Goal: Information Seeking & Learning: Learn about a topic

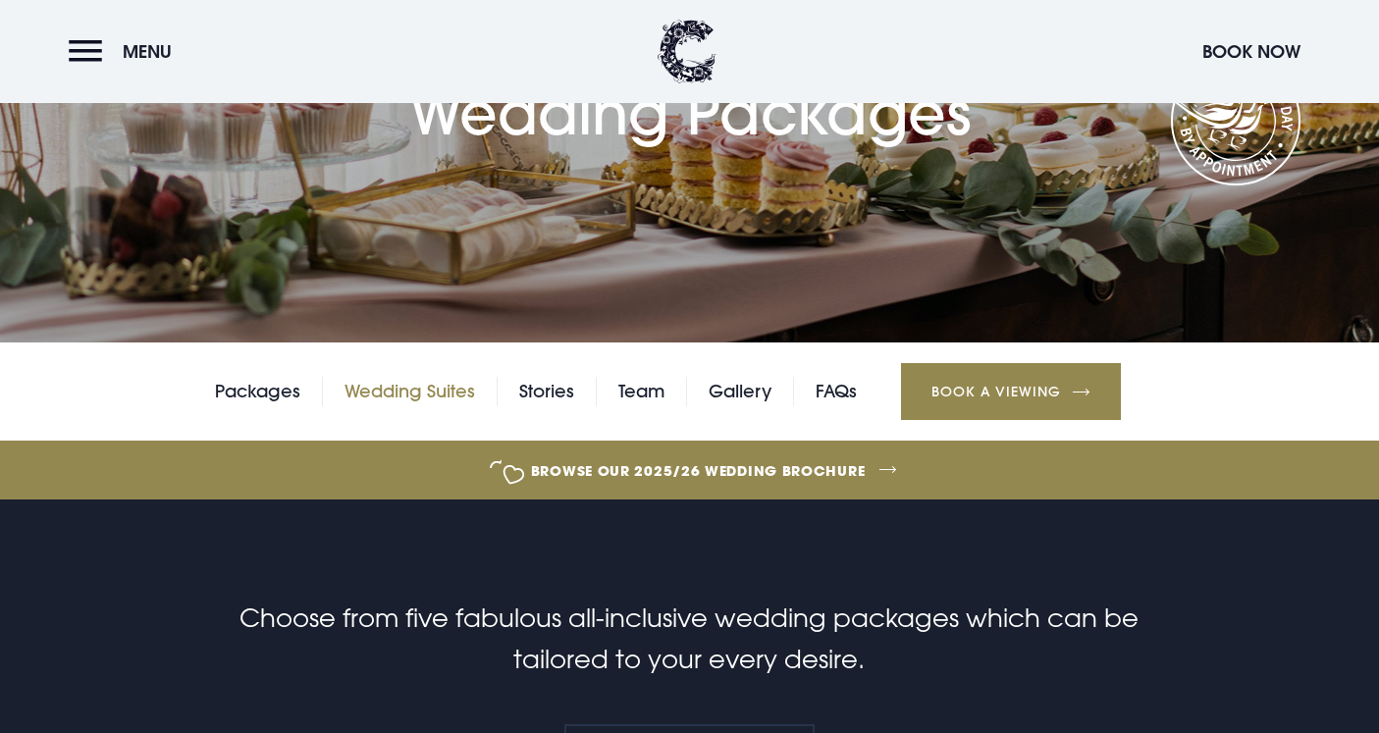
scroll to position [276, 0]
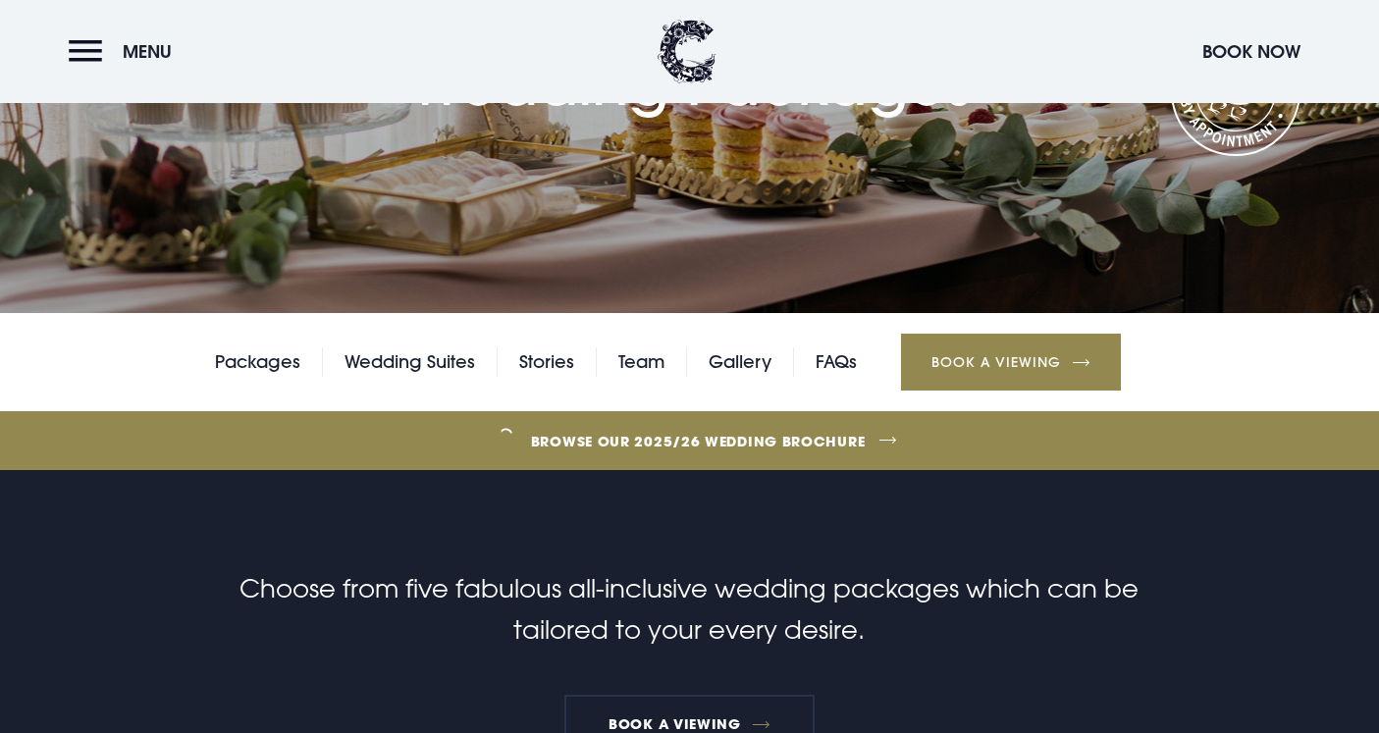
click at [752, 378] on div "Packages Wedding Suites Stories Team Gallery FAQs Book a Viewing" at bounding box center [689, 362] width 1379 height 98
click at [752, 359] on link "Gallery" at bounding box center [740, 361] width 63 height 29
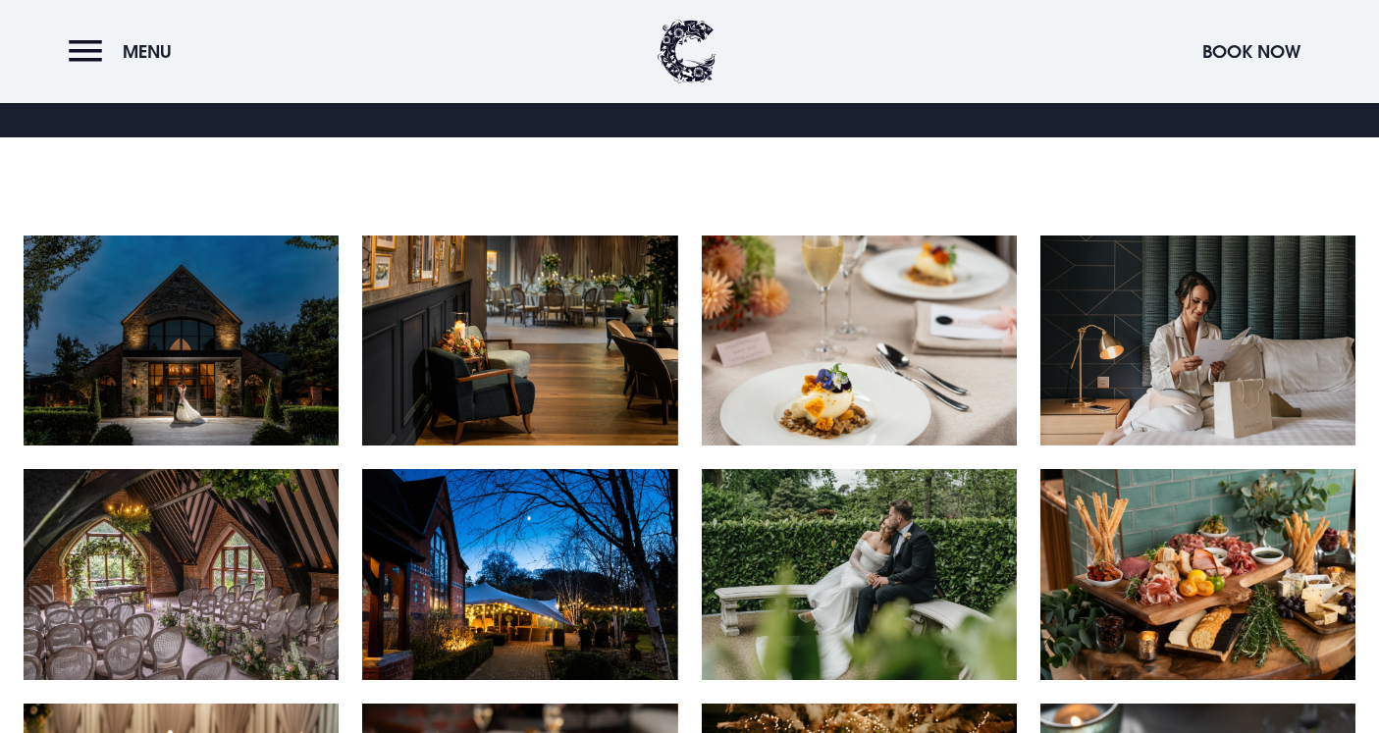
scroll to position [888, 0]
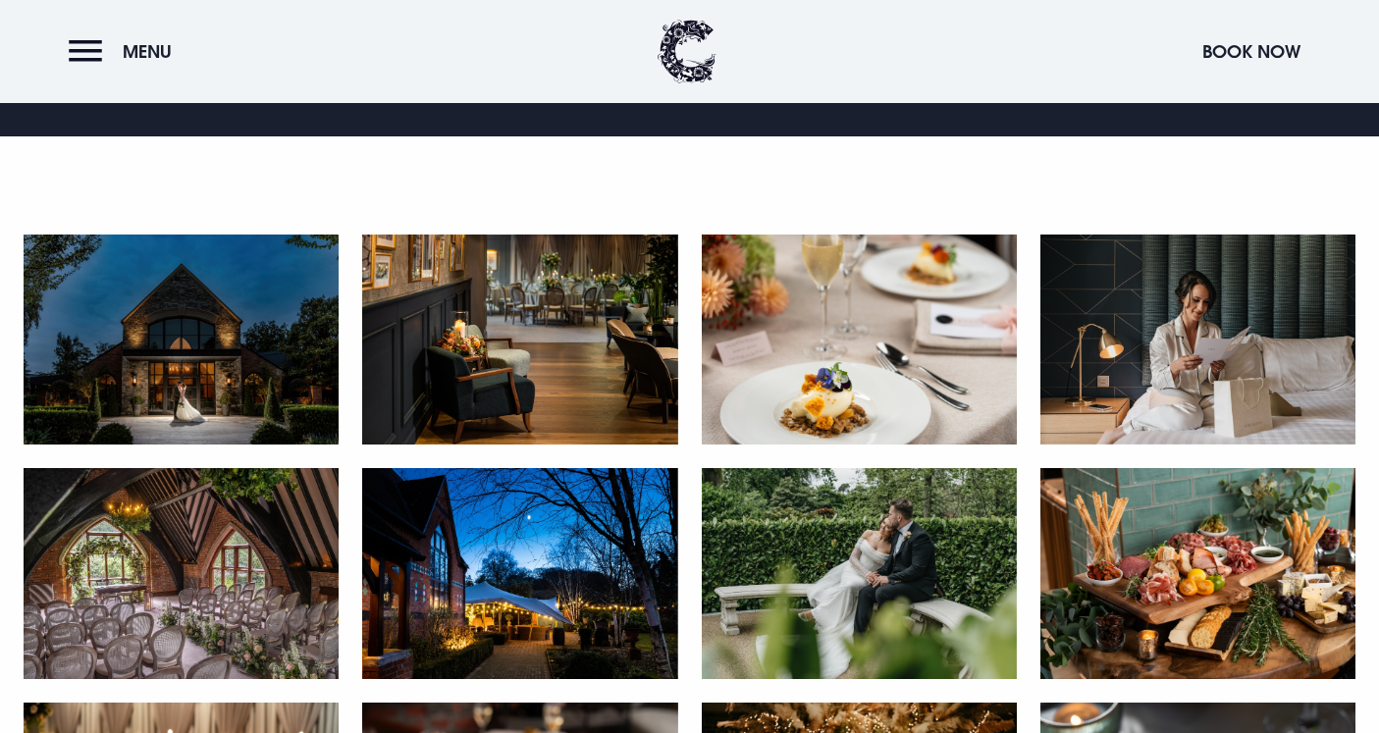
click at [284, 296] on img at bounding box center [181, 340] width 315 height 210
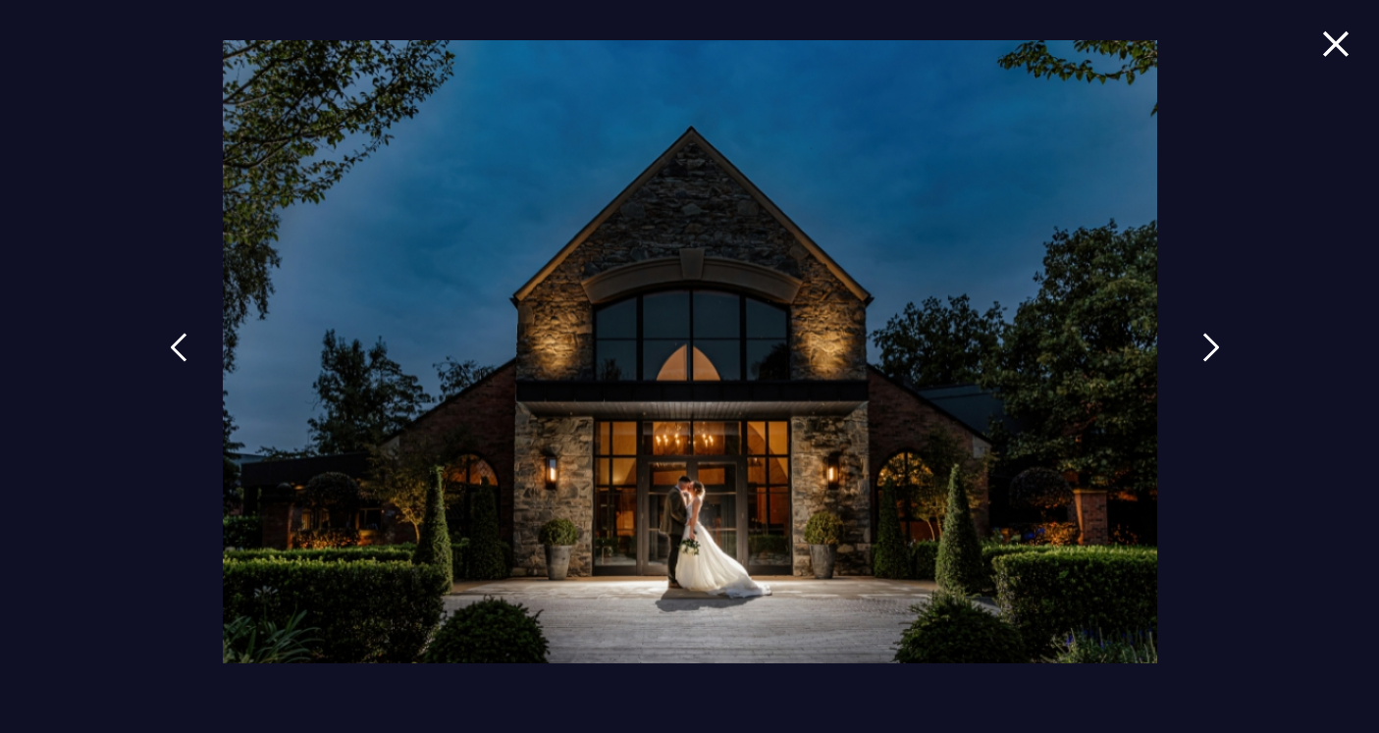
click at [1199, 355] on link at bounding box center [1211, 362] width 49 height 90
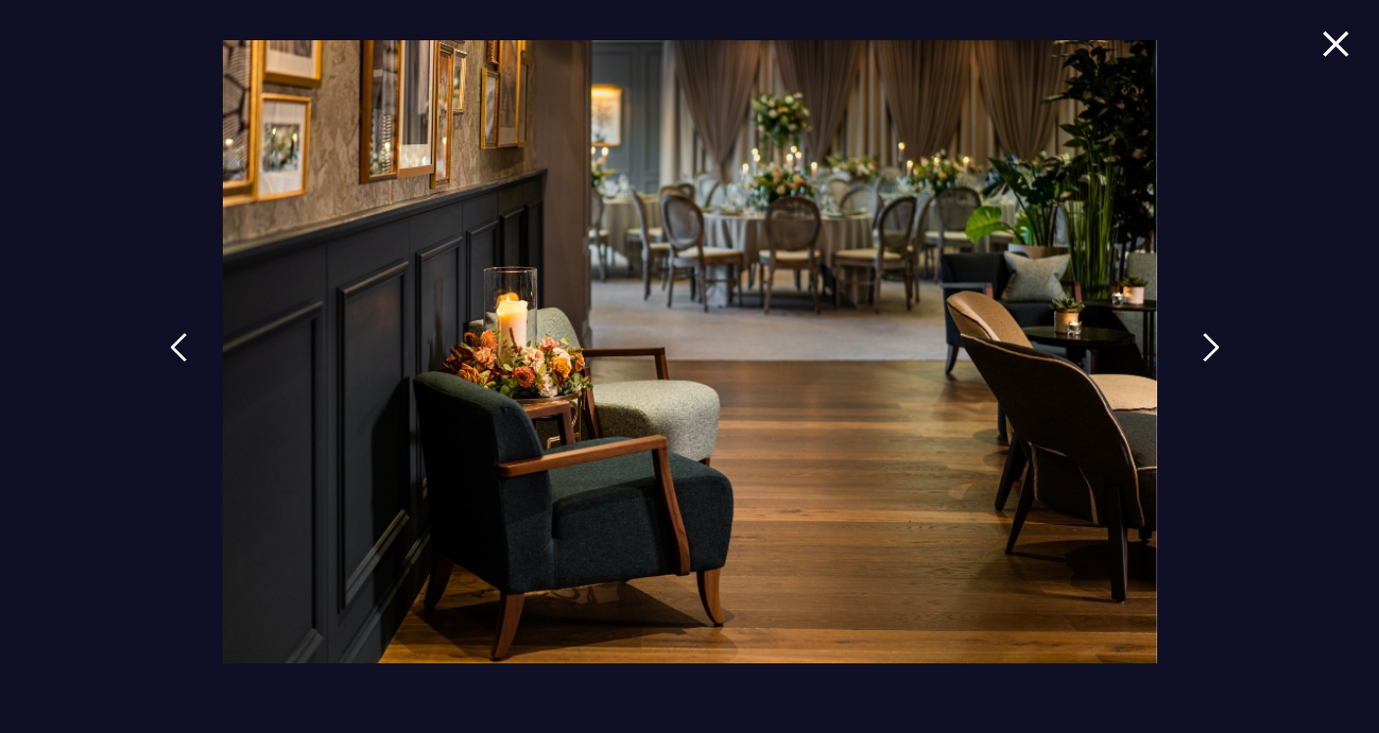
click at [1199, 355] on link at bounding box center [1211, 362] width 49 height 90
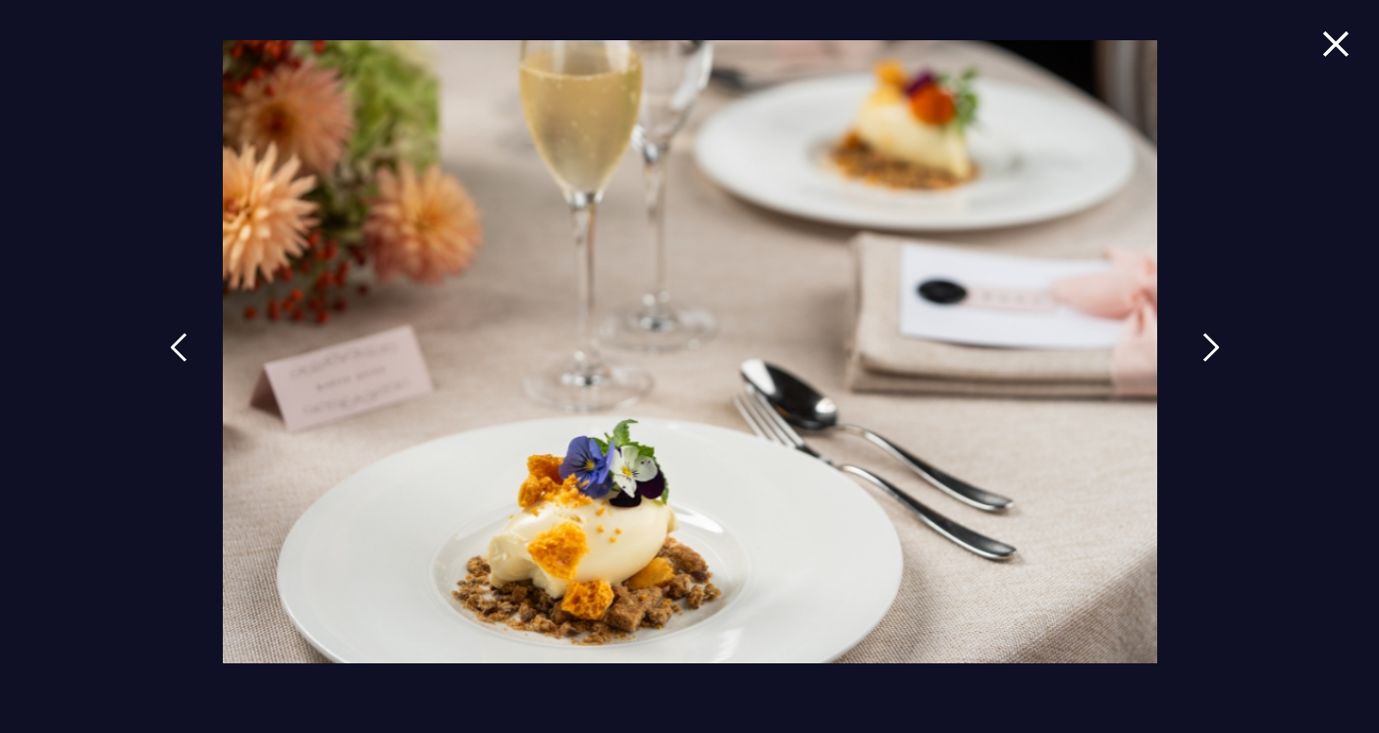
click at [1199, 355] on link at bounding box center [1211, 362] width 49 height 90
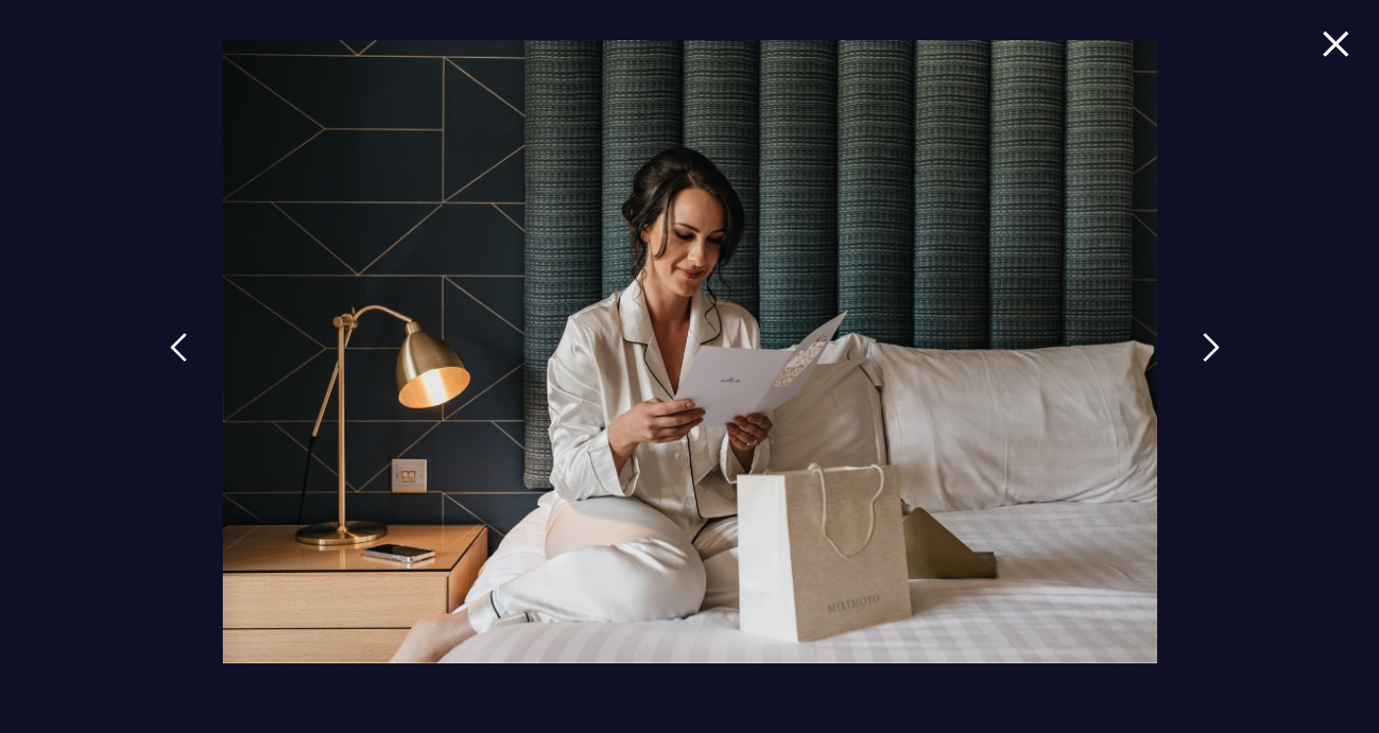
click at [1199, 355] on link at bounding box center [1211, 362] width 49 height 90
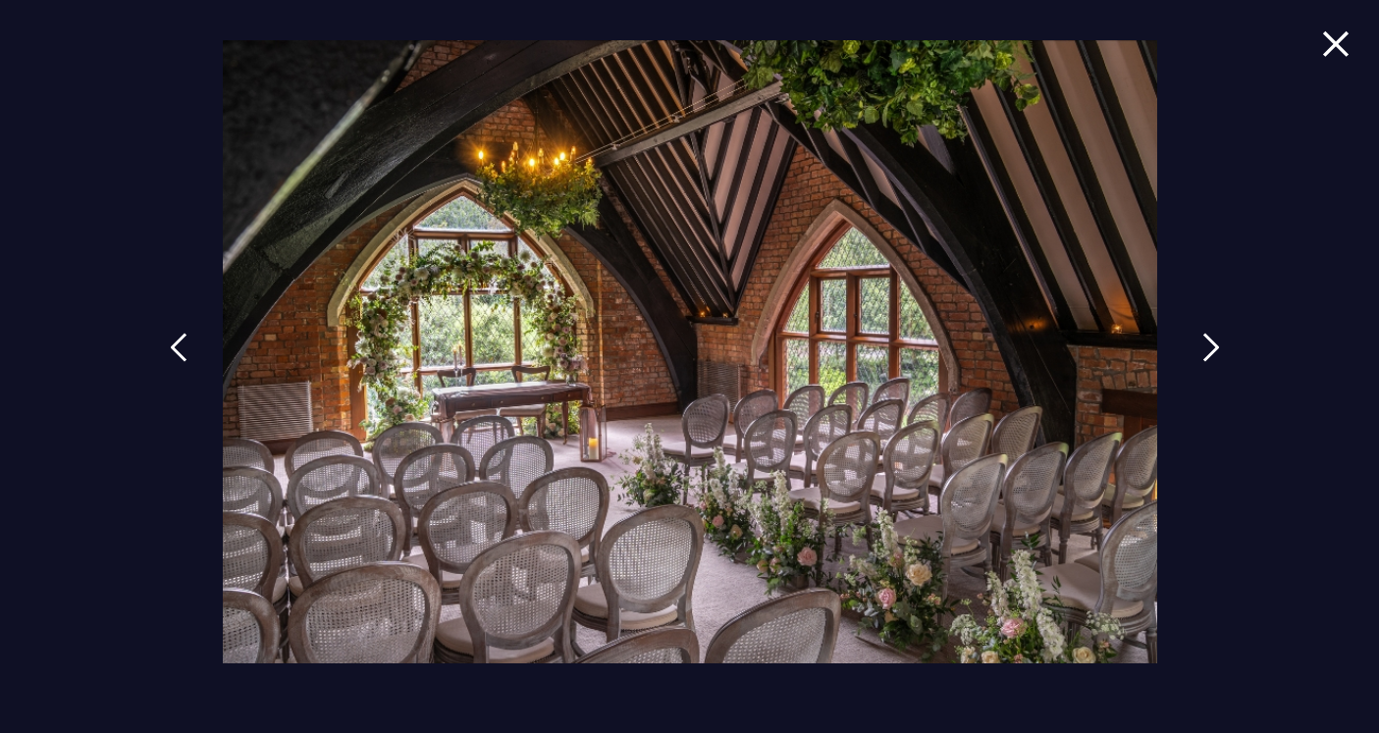
click at [1199, 355] on link at bounding box center [1211, 362] width 49 height 90
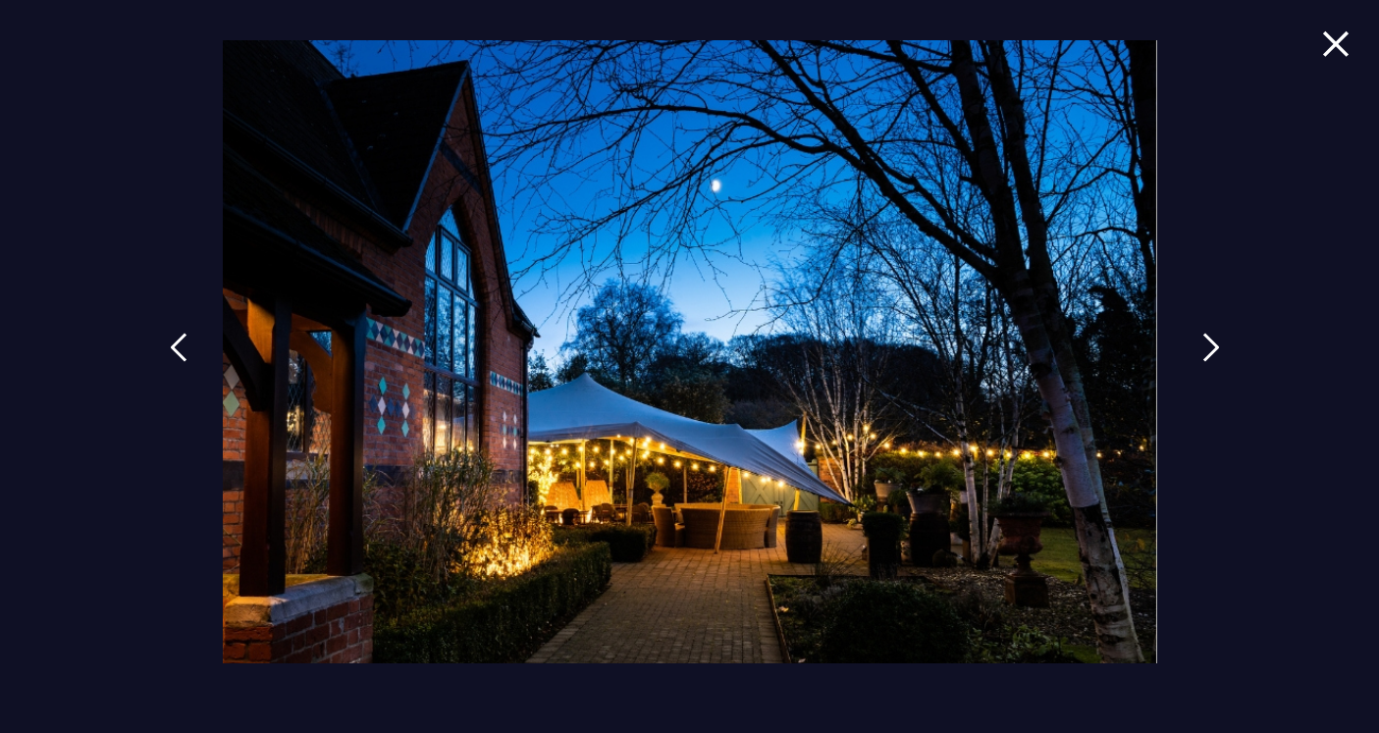
click at [1199, 355] on link at bounding box center [1211, 362] width 49 height 90
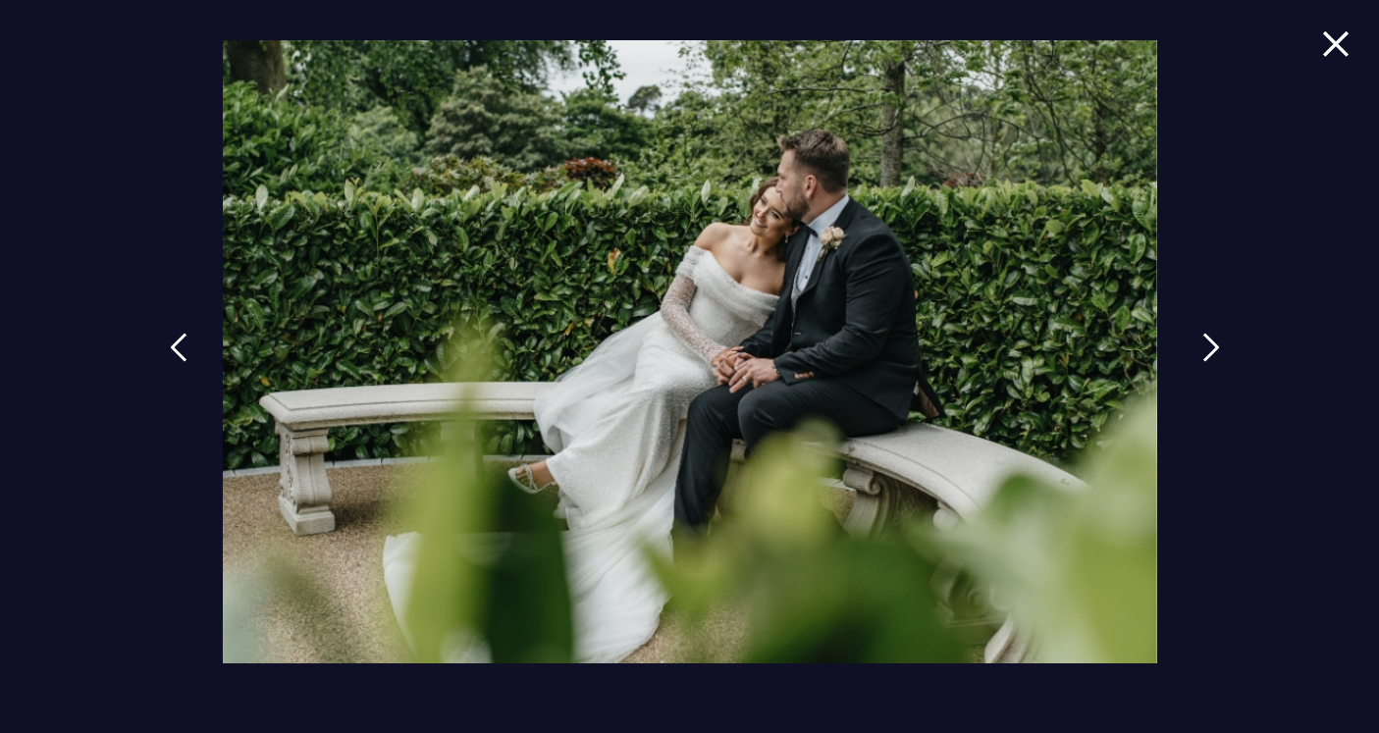
click at [1199, 355] on link at bounding box center [1211, 362] width 49 height 90
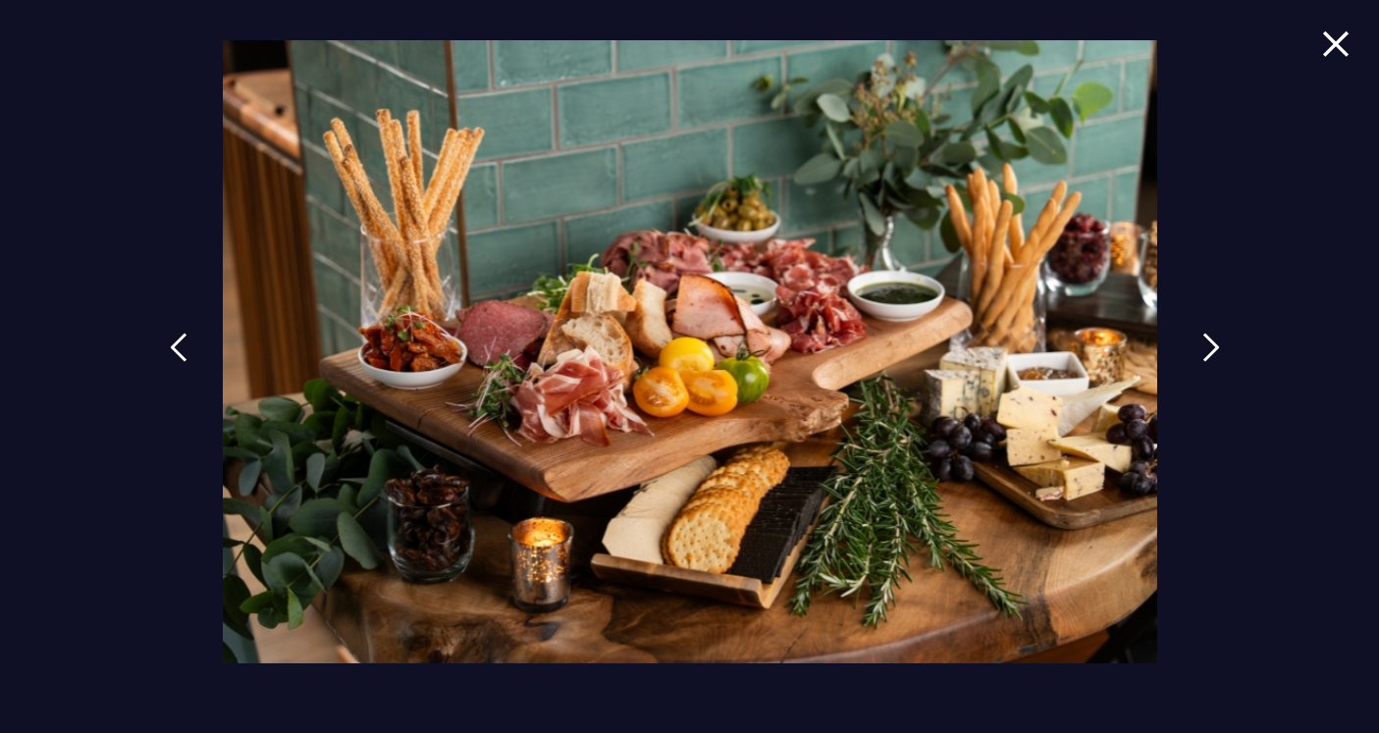
click at [1199, 355] on link at bounding box center [1211, 362] width 49 height 90
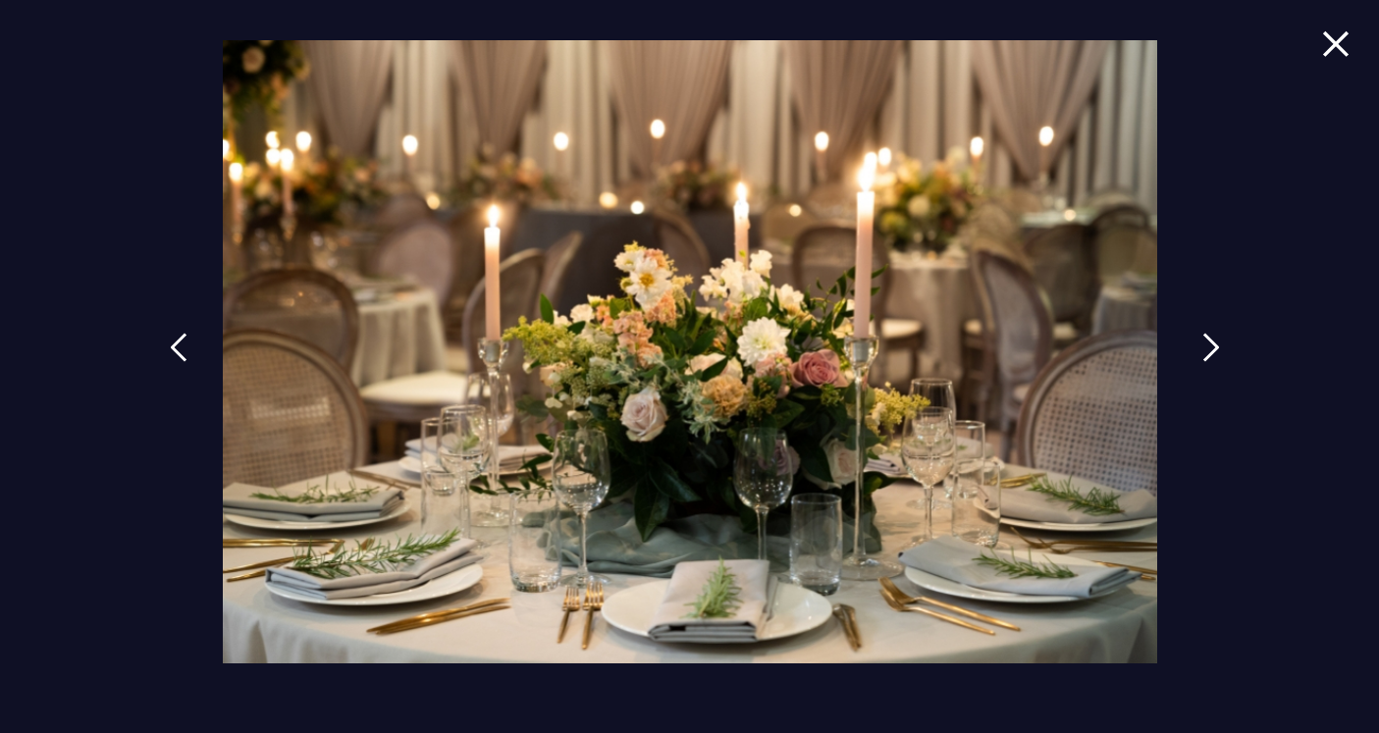
click at [1199, 355] on link at bounding box center [1211, 362] width 49 height 90
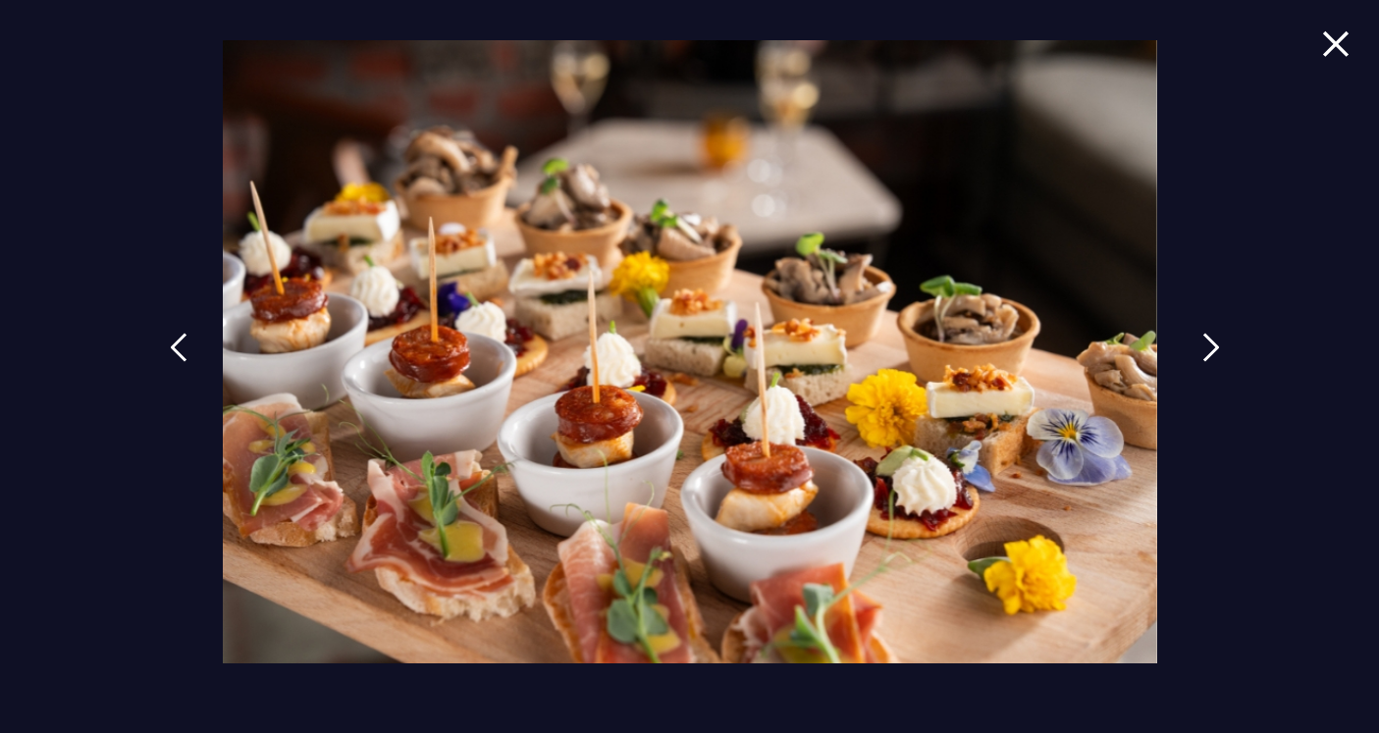
click at [1199, 355] on link at bounding box center [1211, 362] width 49 height 90
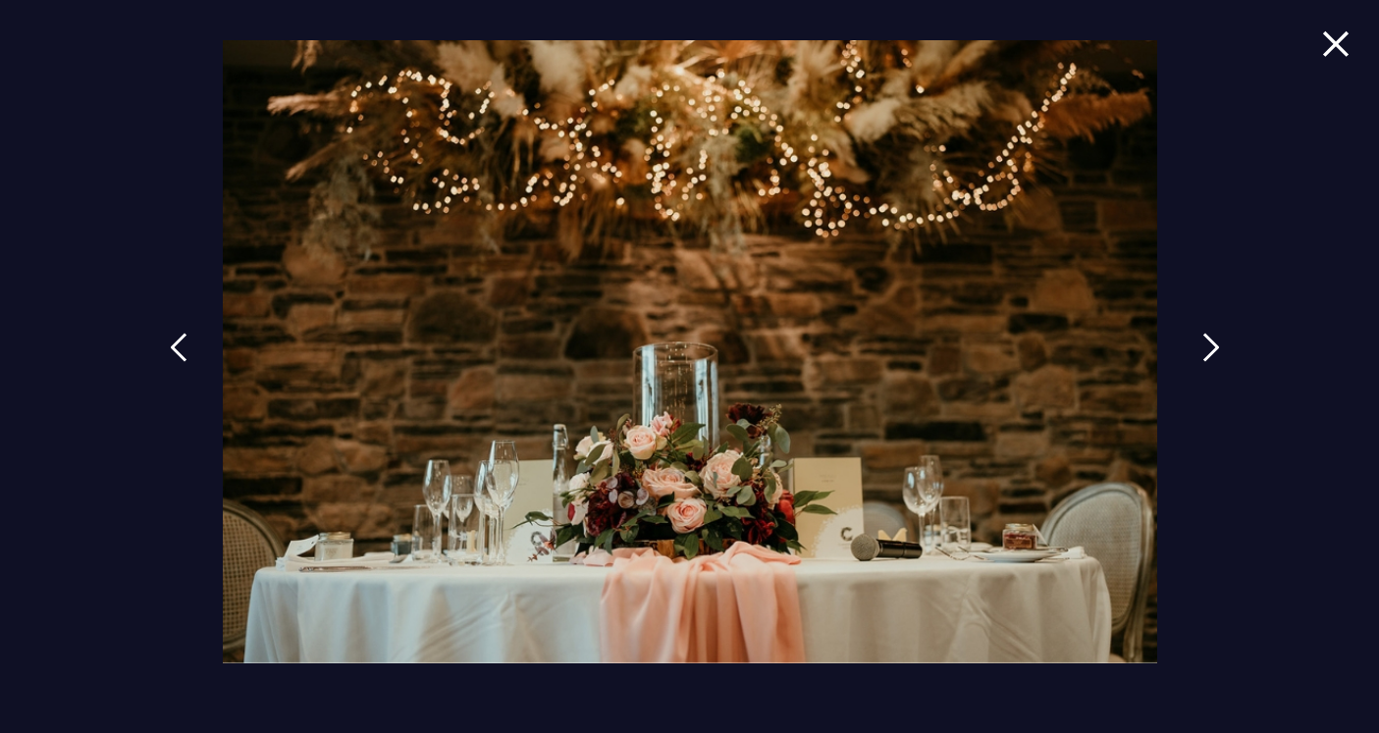
click at [1199, 355] on link at bounding box center [1211, 362] width 49 height 90
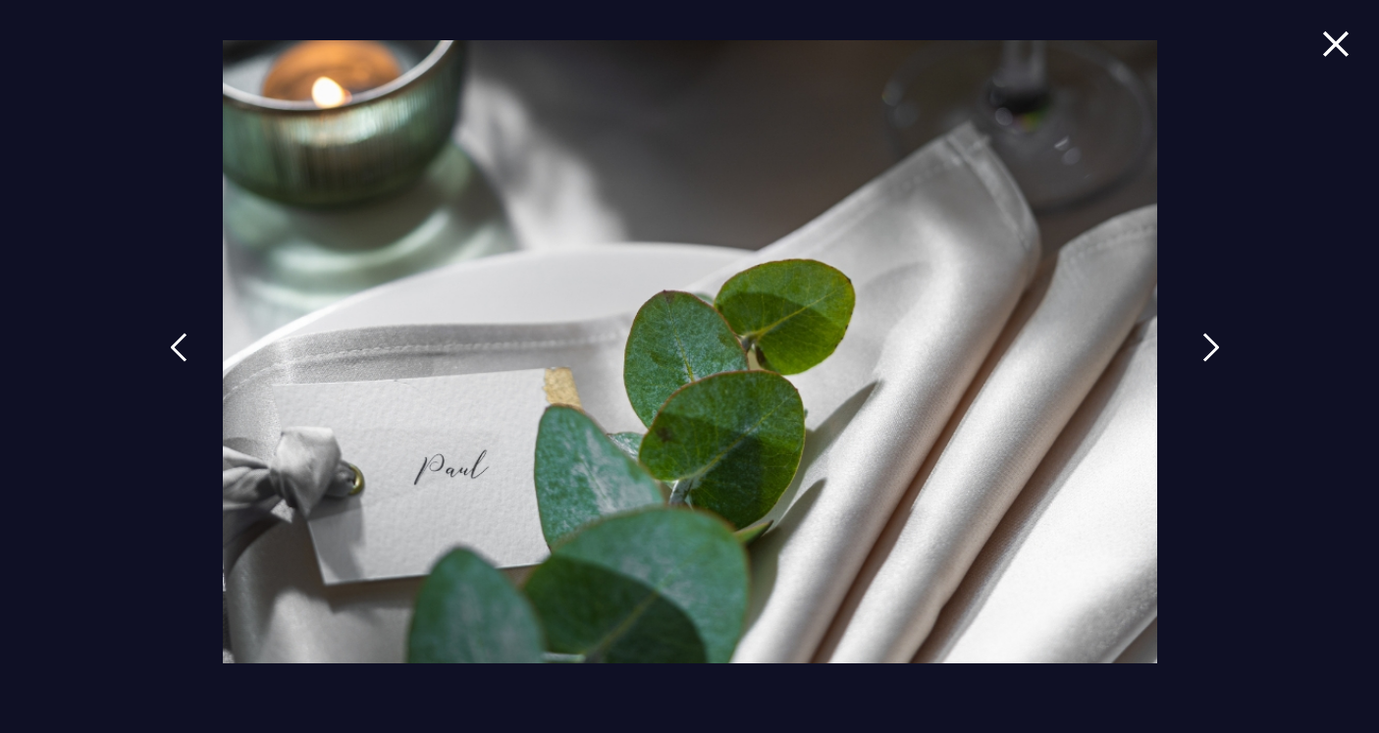
click at [1199, 355] on link at bounding box center [1211, 362] width 49 height 90
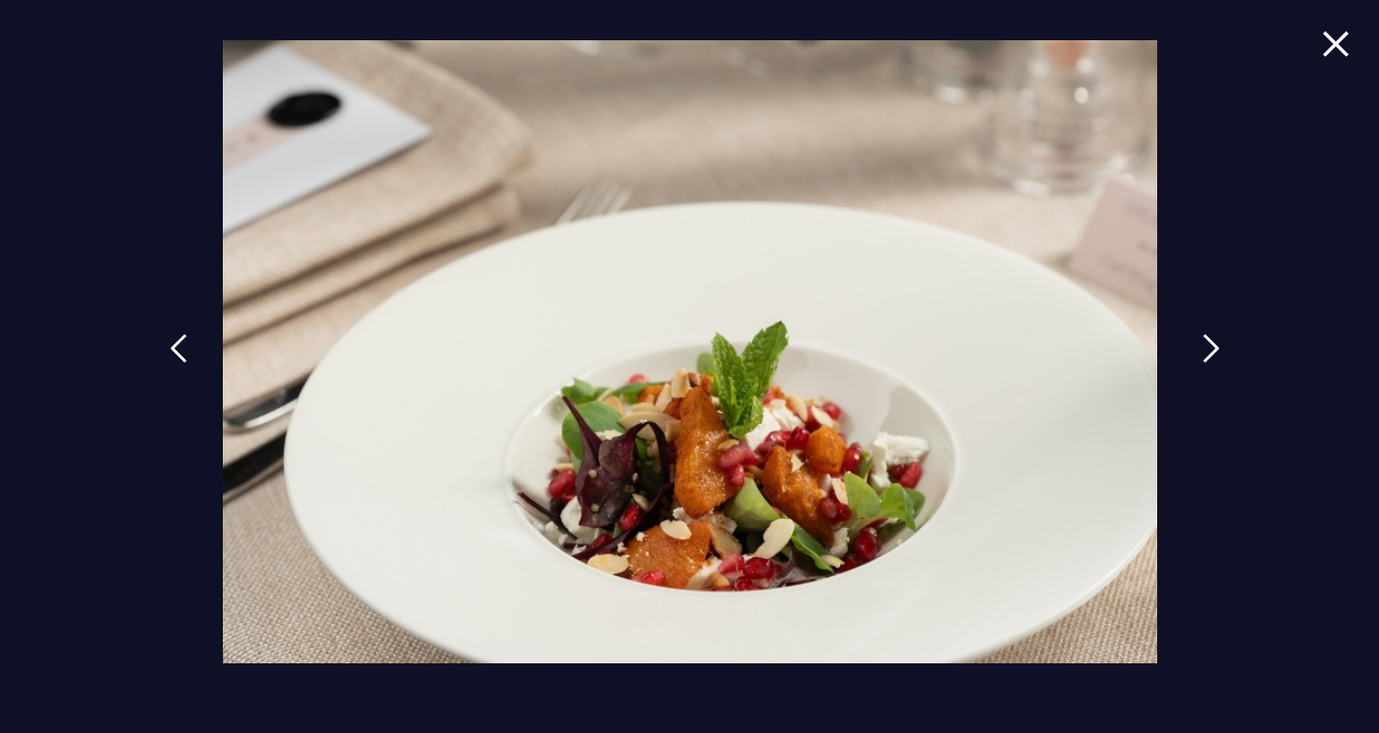
click at [1199, 355] on link at bounding box center [1211, 363] width 49 height 90
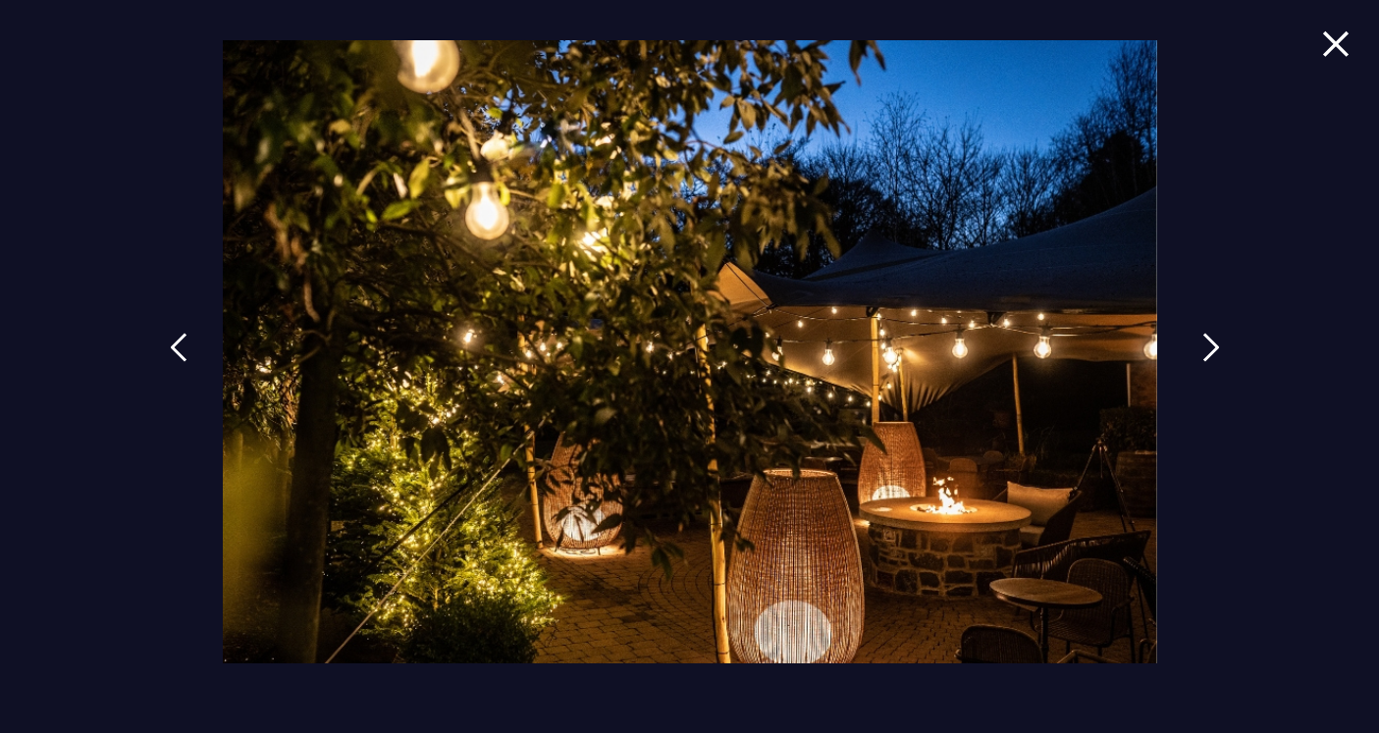
click at [1199, 355] on link at bounding box center [1211, 362] width 49 height 90
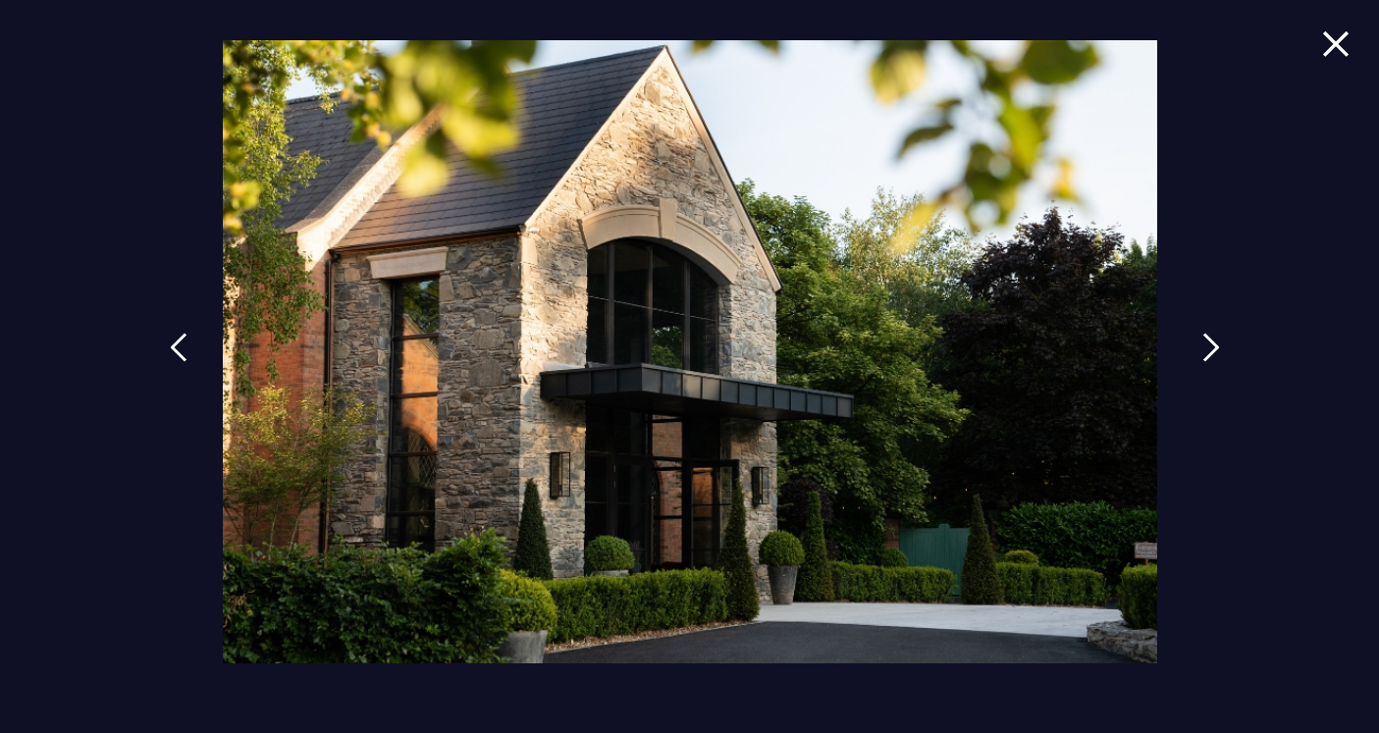
click at [1199, 355] on link at bounding box center [1211, 362] width 49 height 90
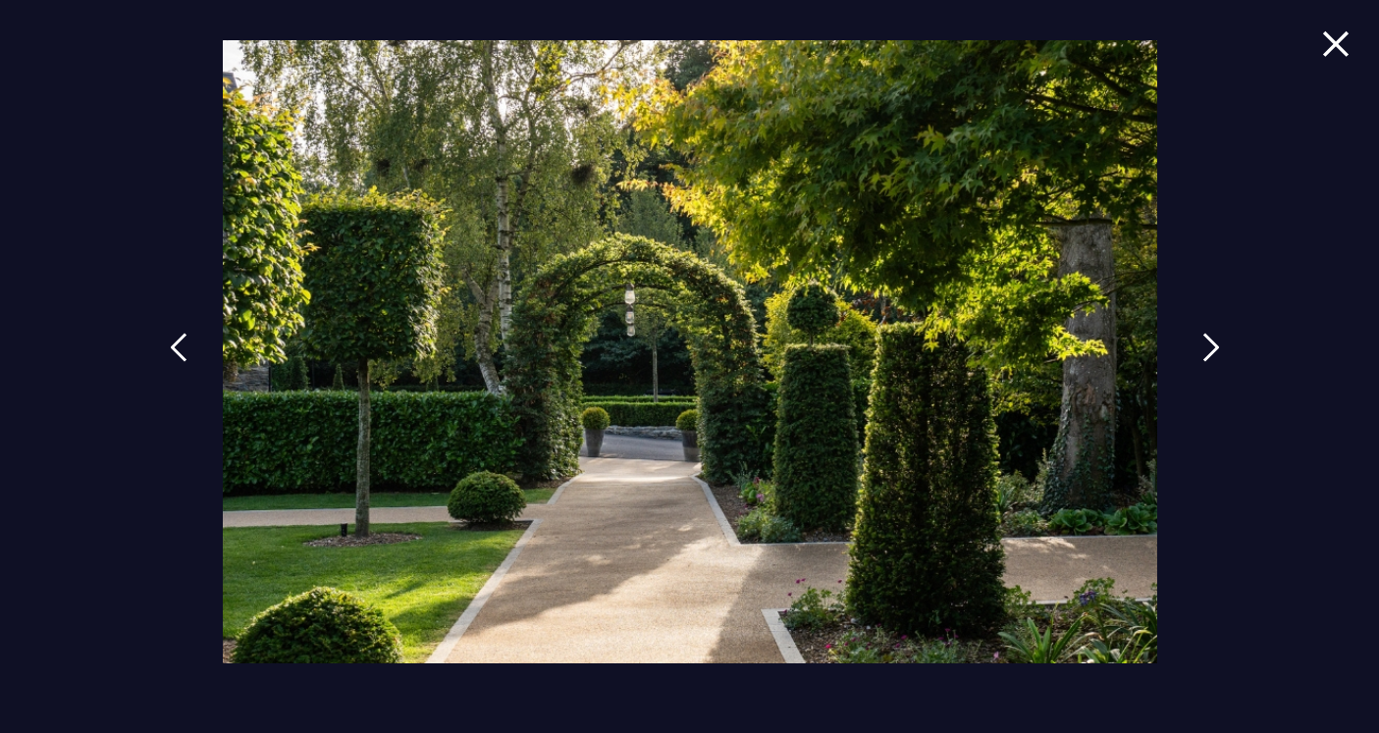
click at [1199, 355] on link at bounding box center [1211, 362] width 49 height 90
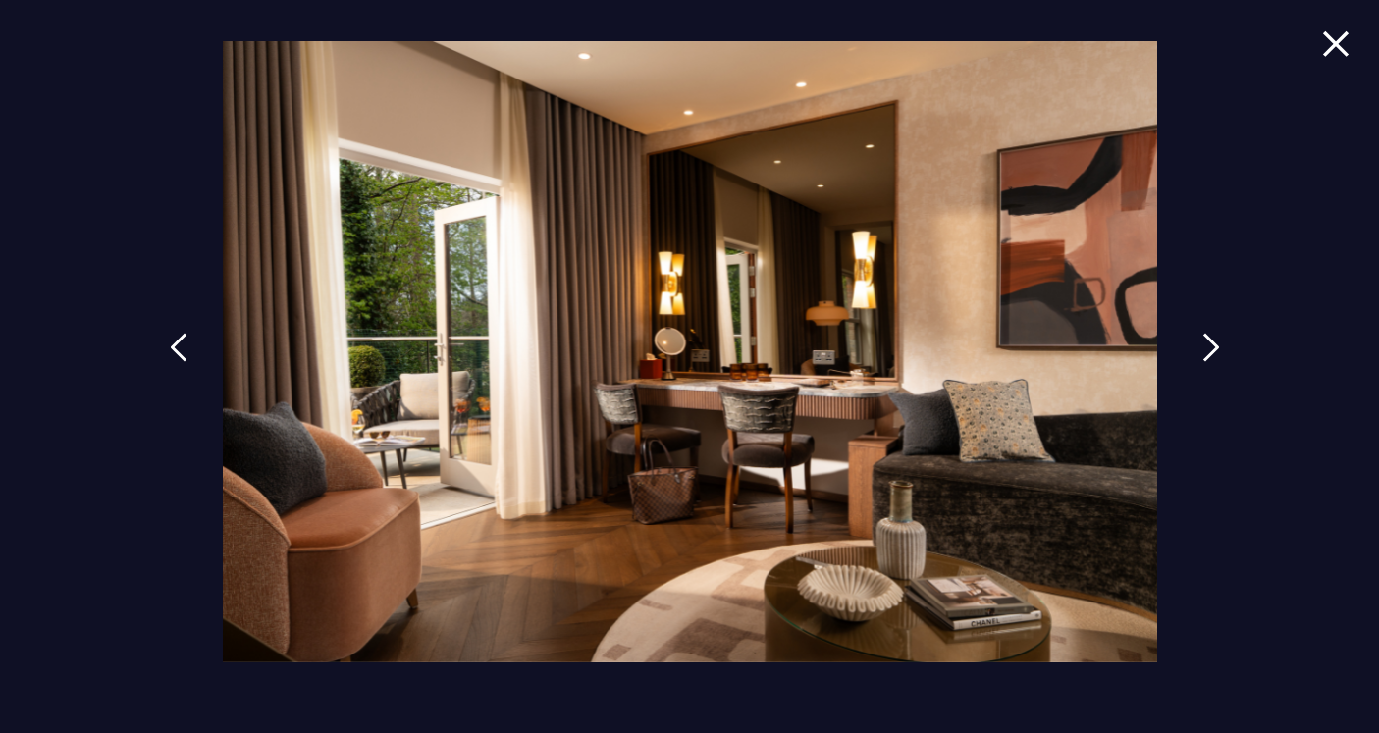
click at [1199, 355] on link at bounding box center [1211, 362] width 49 height 90
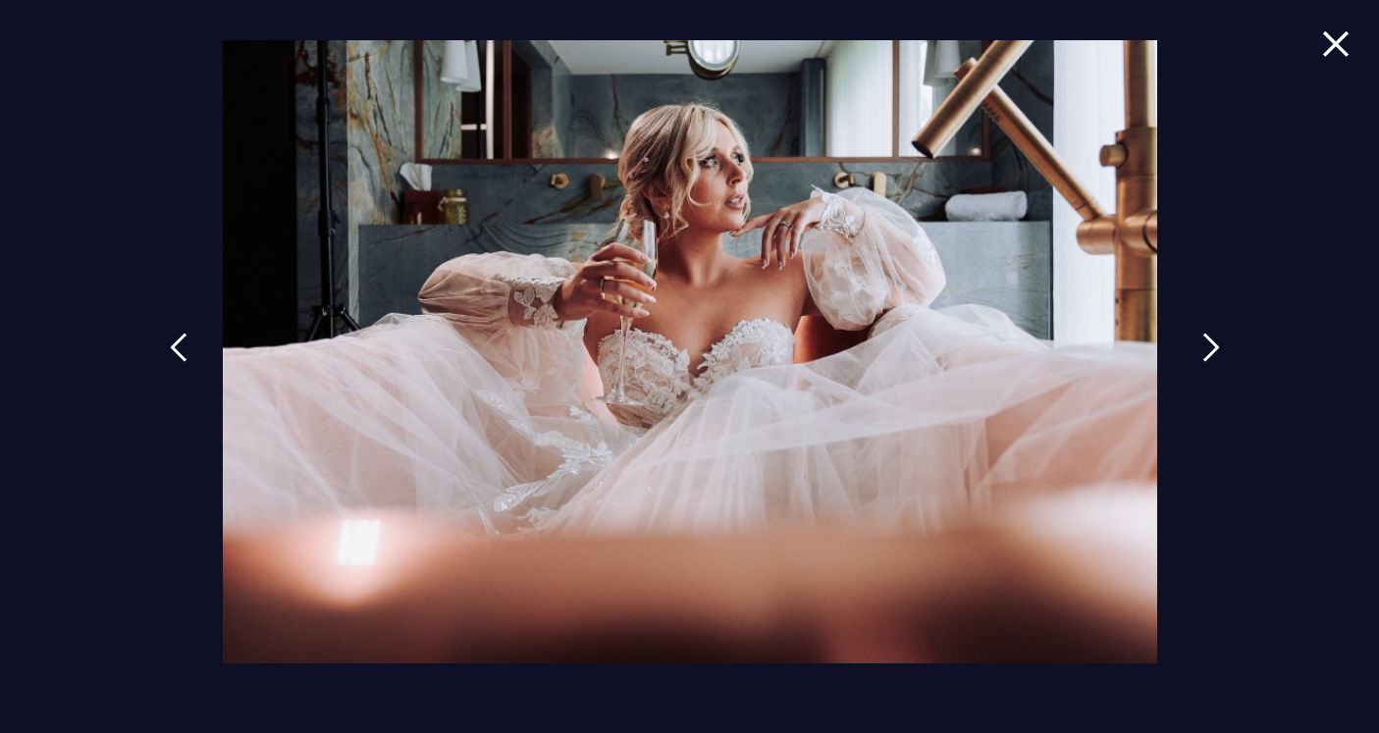
click at [1199, 355] on link at bounding box center [1211, 362] width 49 height 90
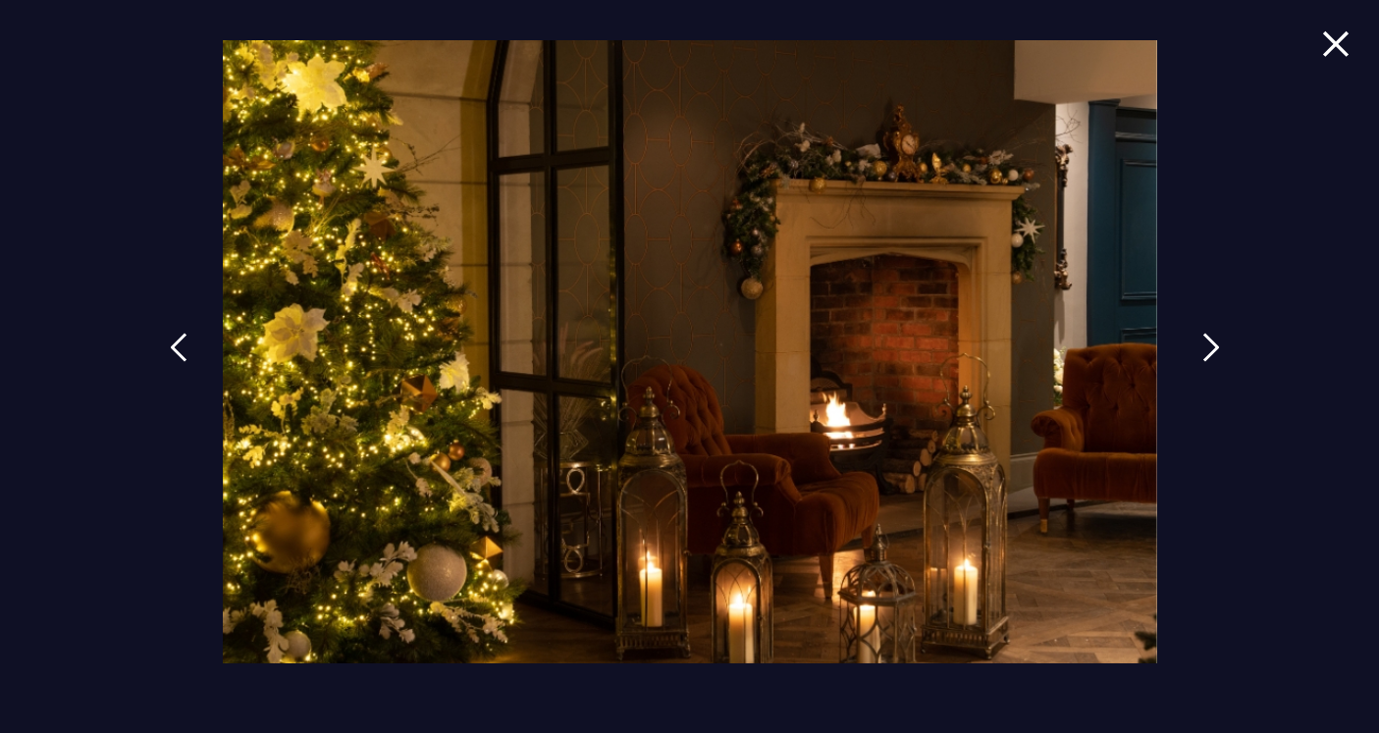
click at [1199, 355] on link at bounding box center [1211, 362] width 49 height 90
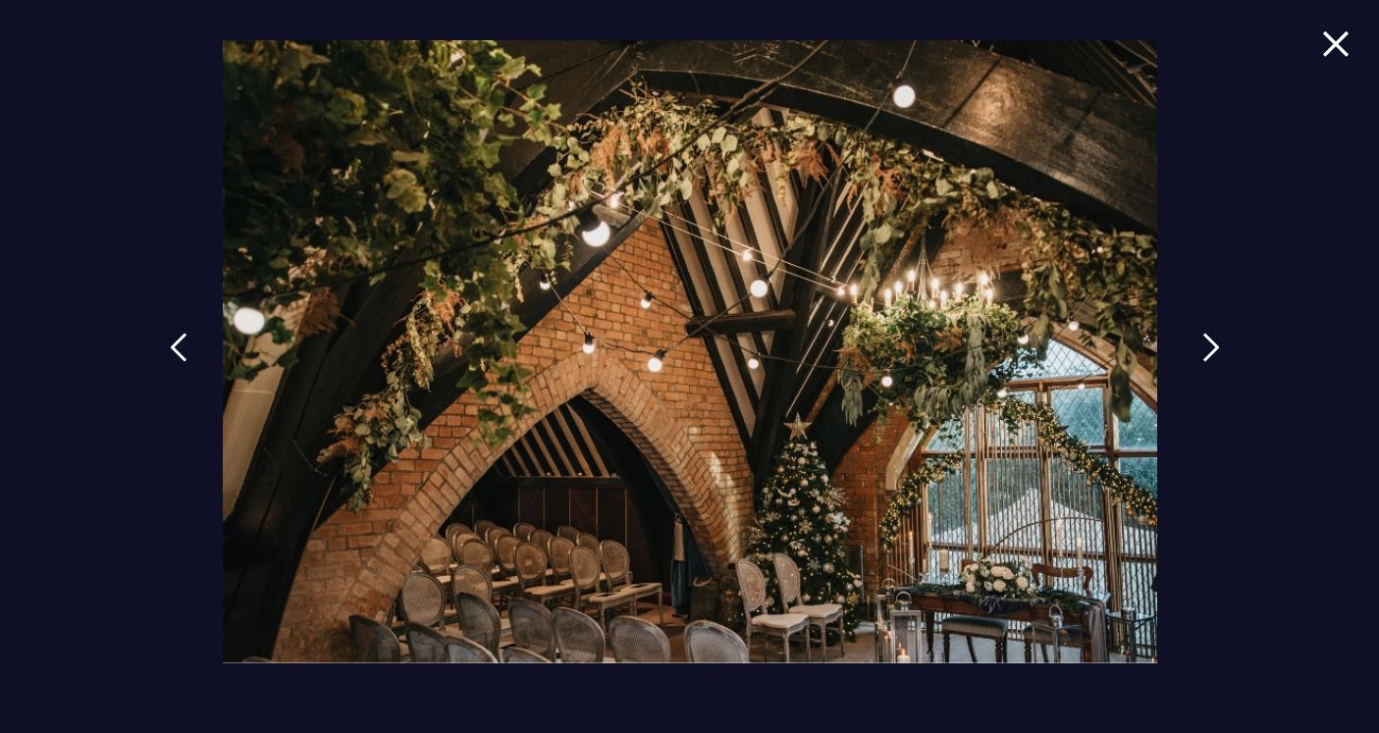
click at [1199, 355] on link at bounding box center [1211, 362] width 49 height 90
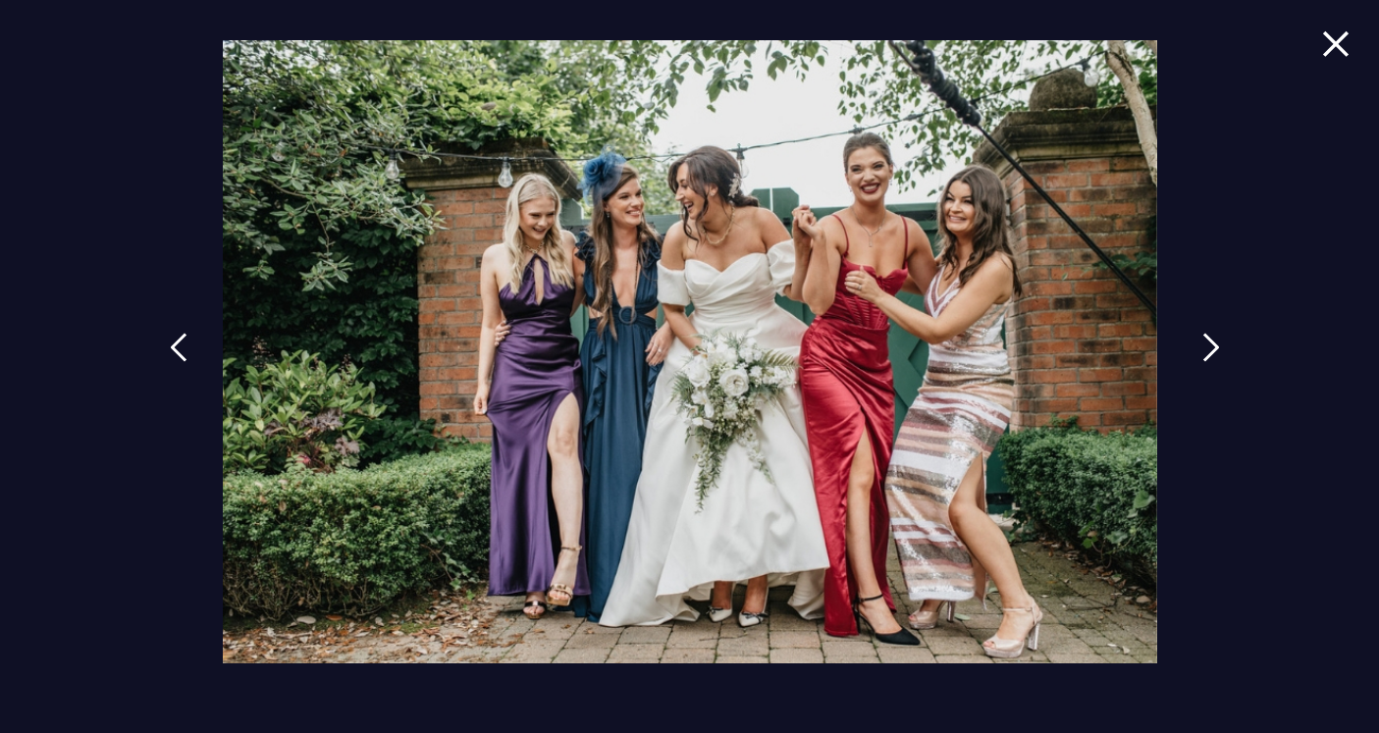
click at [1199, 355] on link at bounding box center [1211, 362] width 49 height 90
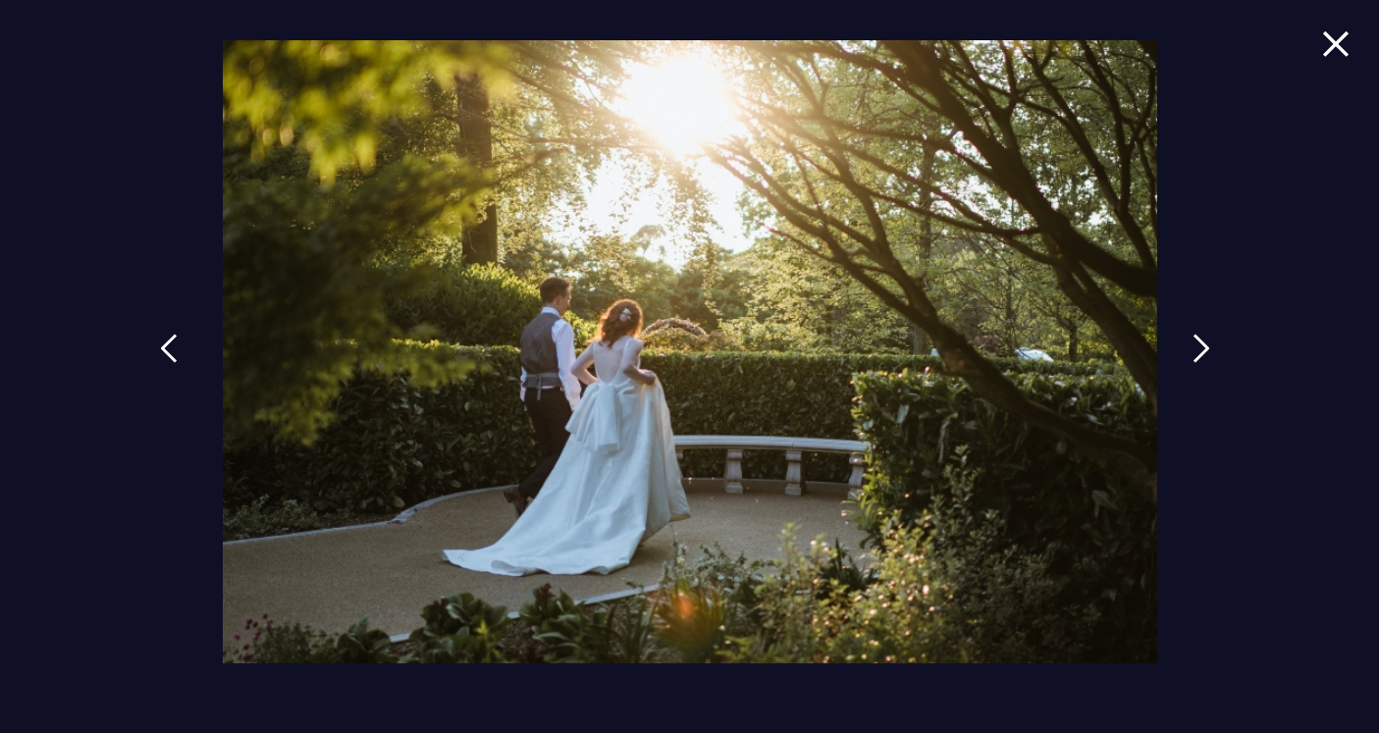
click at [191, 339] on link at bounding box center [168, 363] width 49 height 90
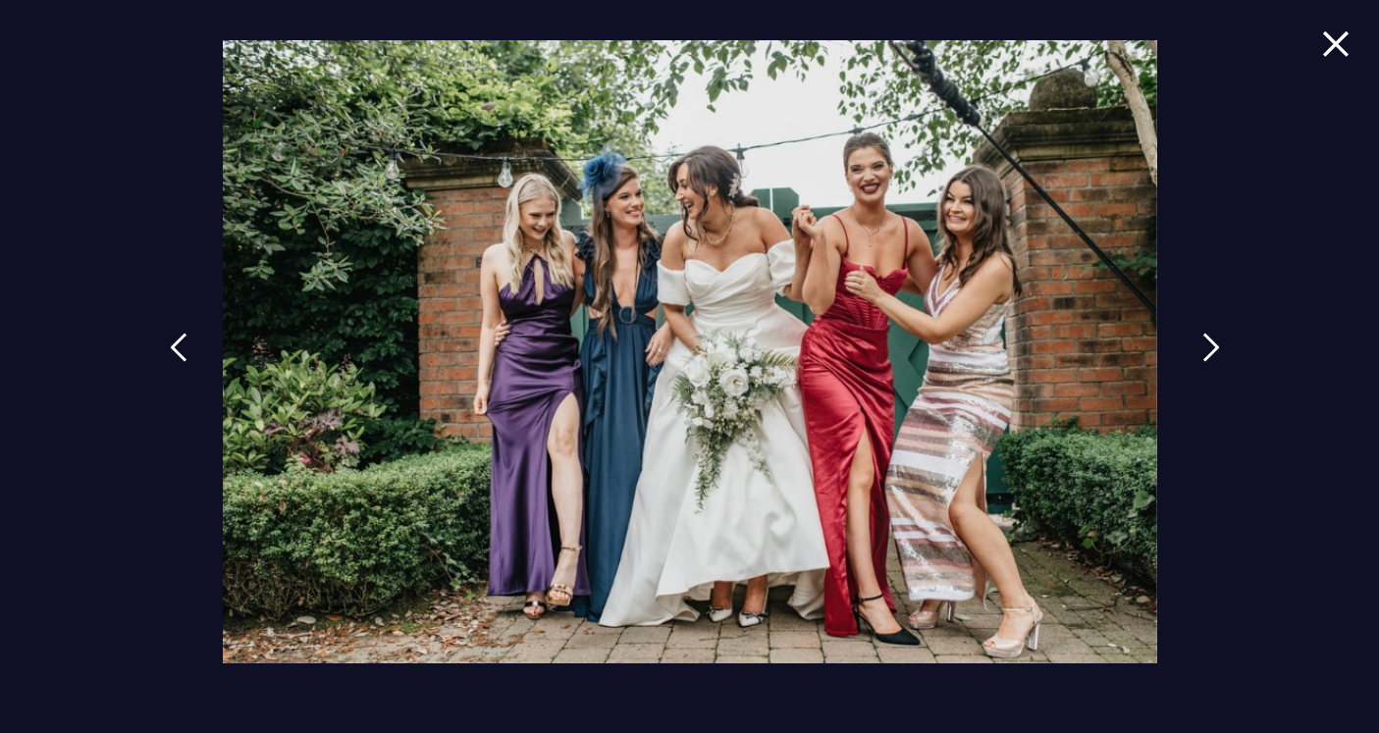
click at [1194, 347] on link at bounding box center [1211, 362] width 49 height 90
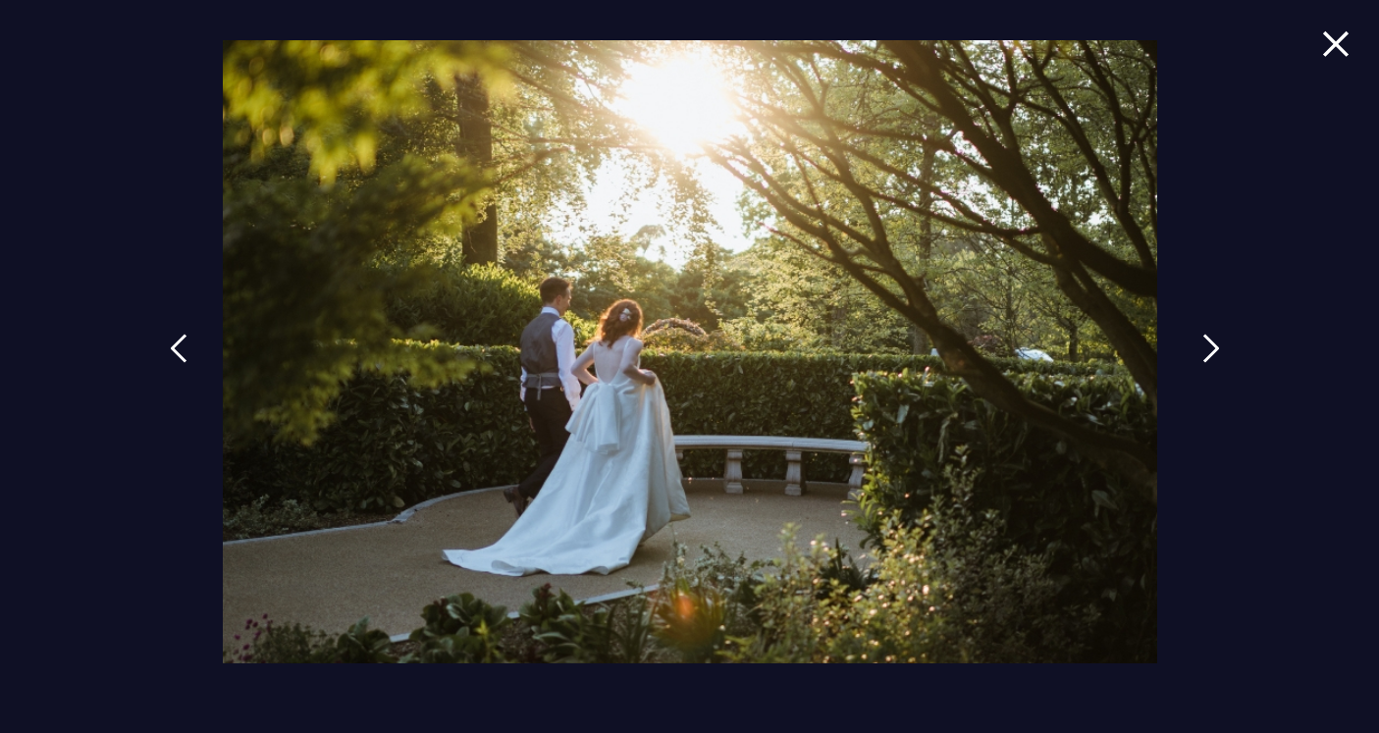
click at [1194, 347] on link at bounding box center [1211, 363] width 49 height 90
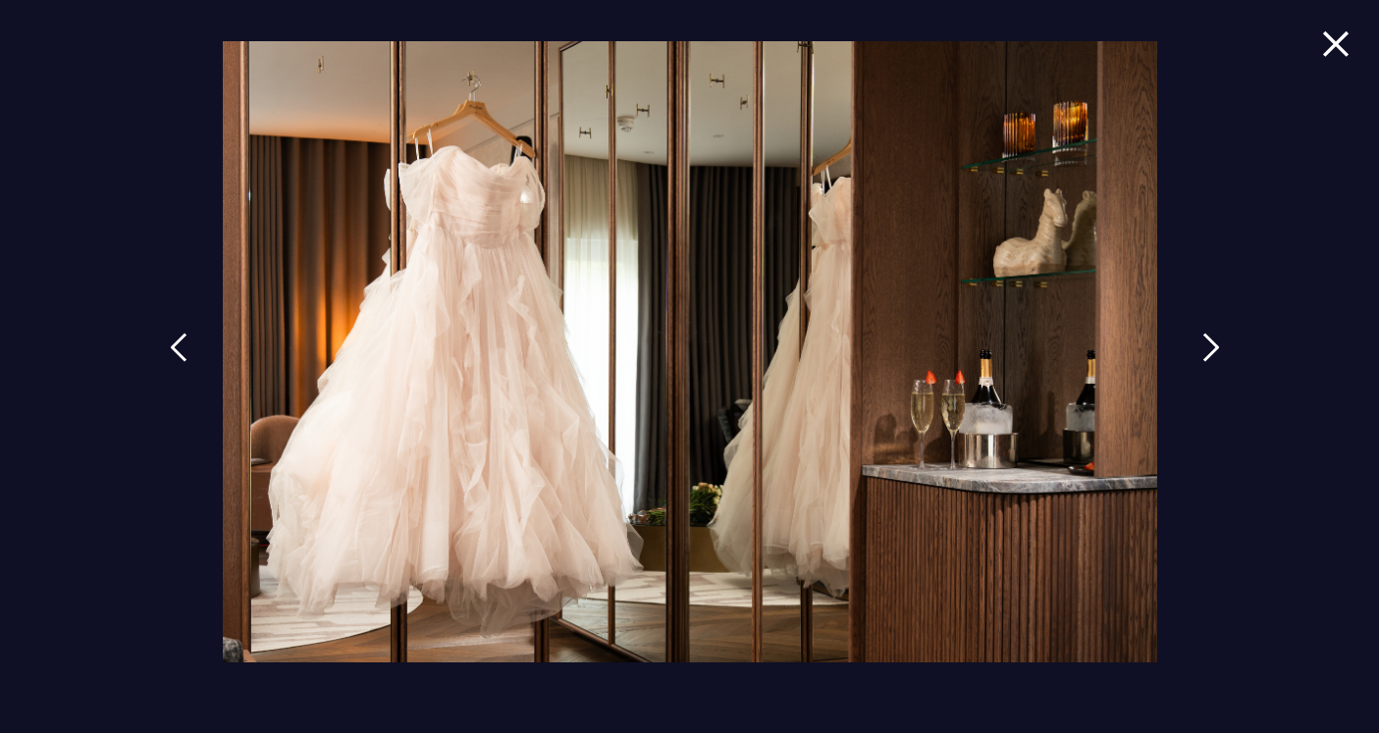
click at [1194, 348] on link at bounding box center [1211, 362] width 49 height 90
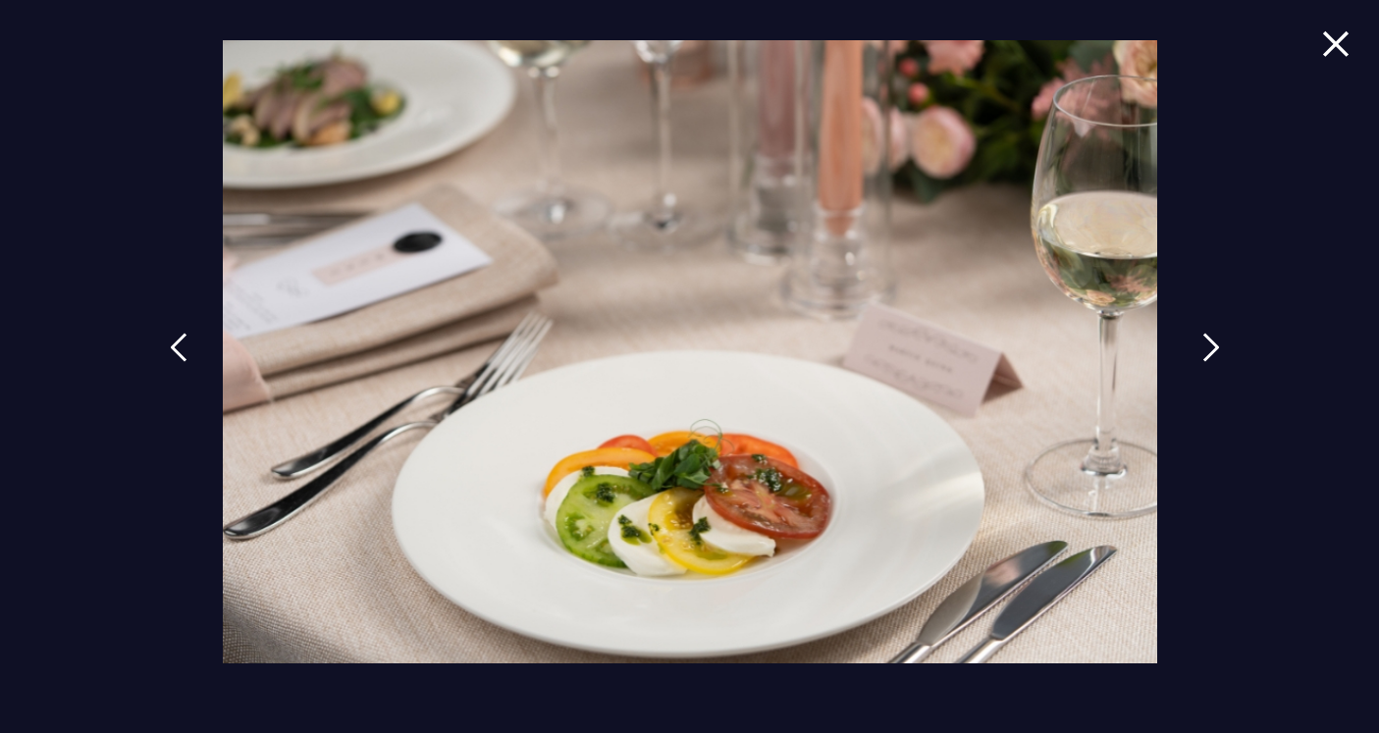
click at [1194, 349] on link at bounding box center [1211, 362] width 49 height 90
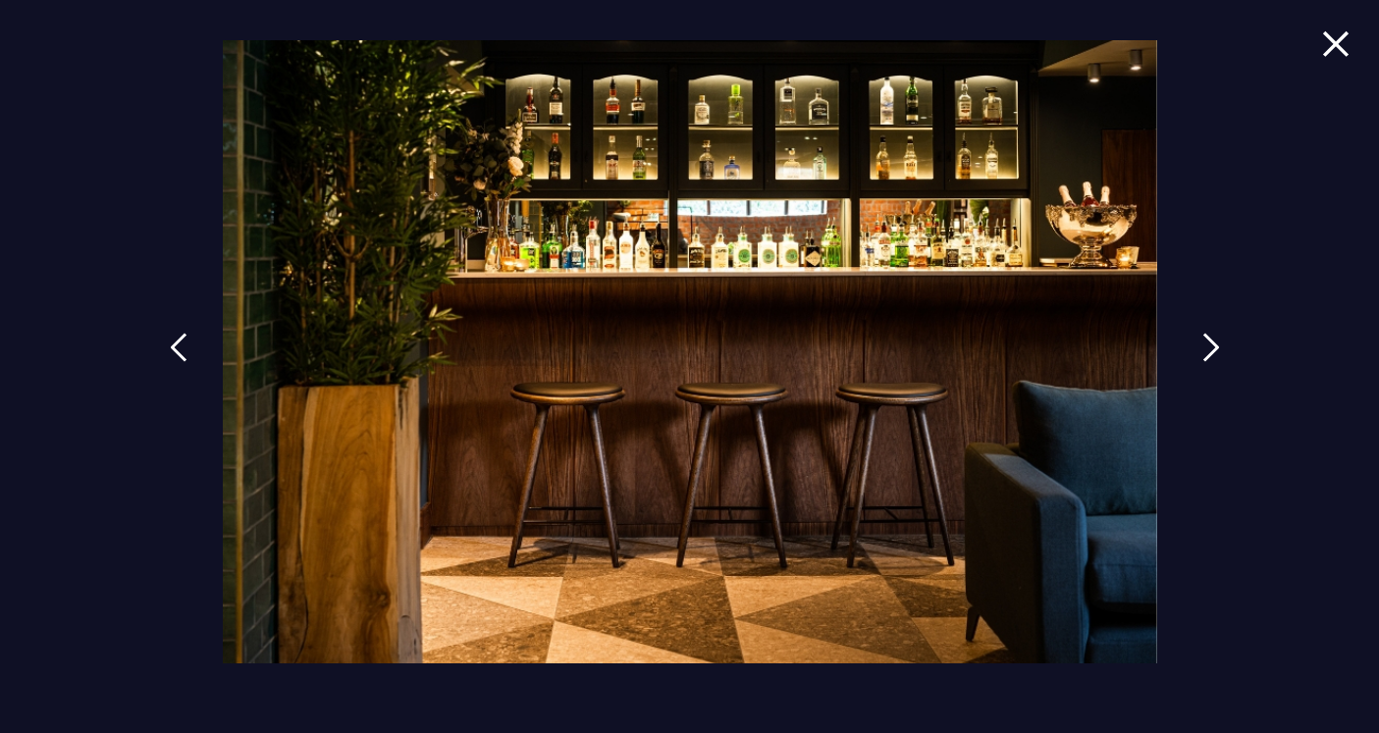
click at [1194, 350] on link at bounding box center [1211, 362] width 49 height 90
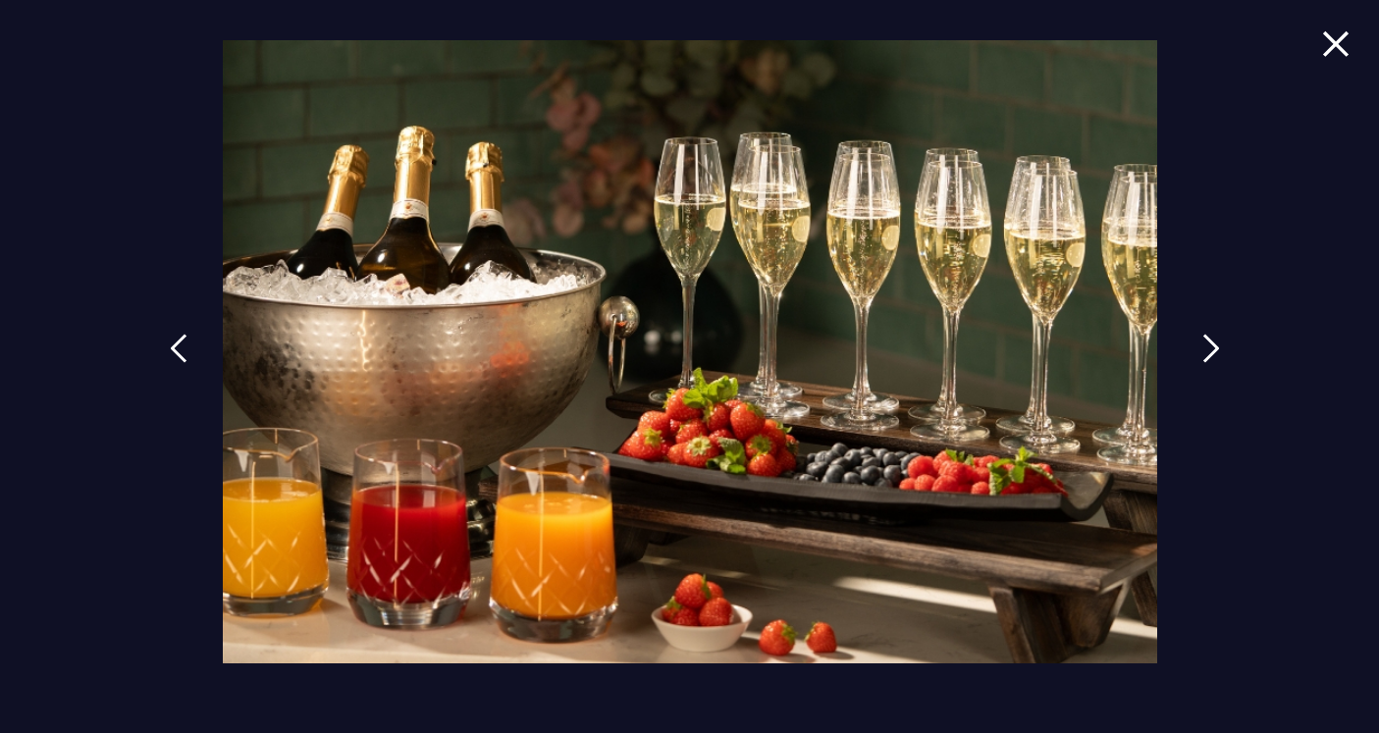
click at [1194, 350] on link at bounding box center [1211, 363] width 49 height 90
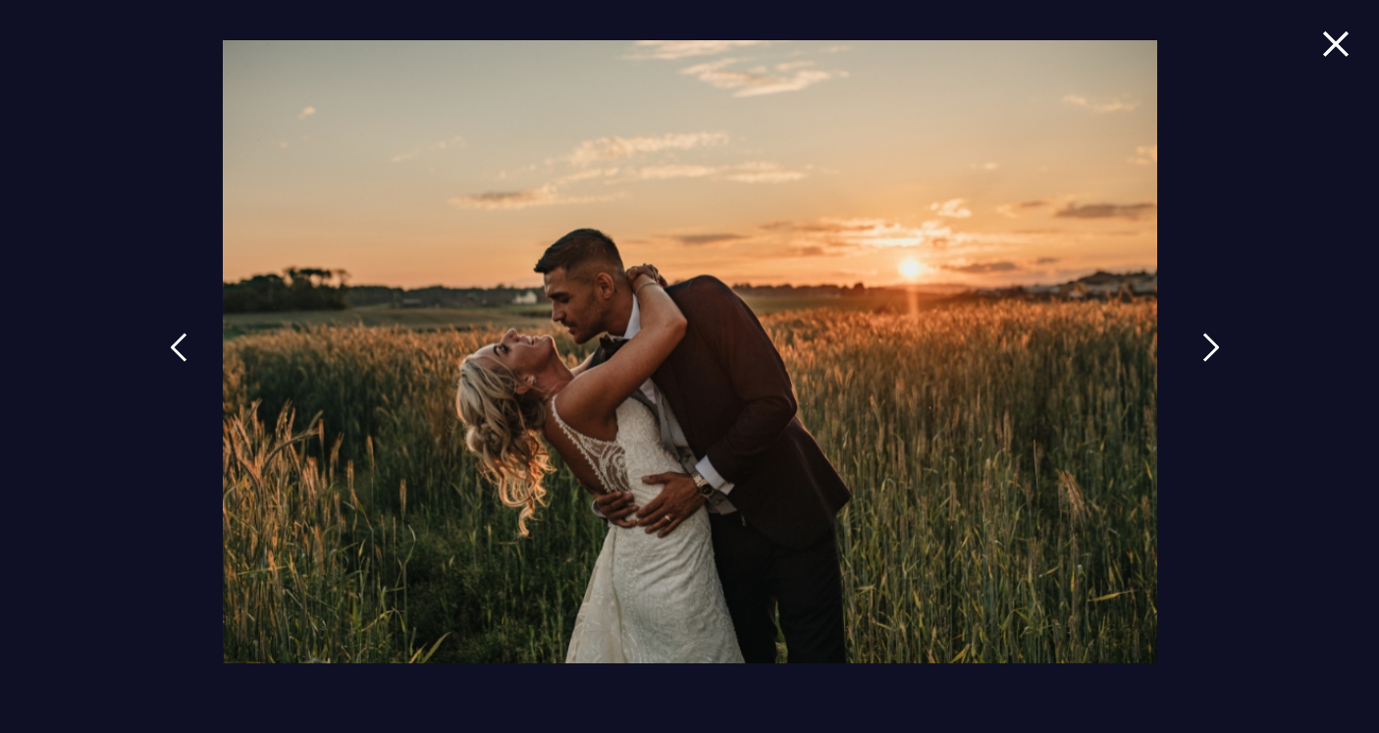
click at [1194, 350] on link at bounding box center [1211, 362] width 49 height 90
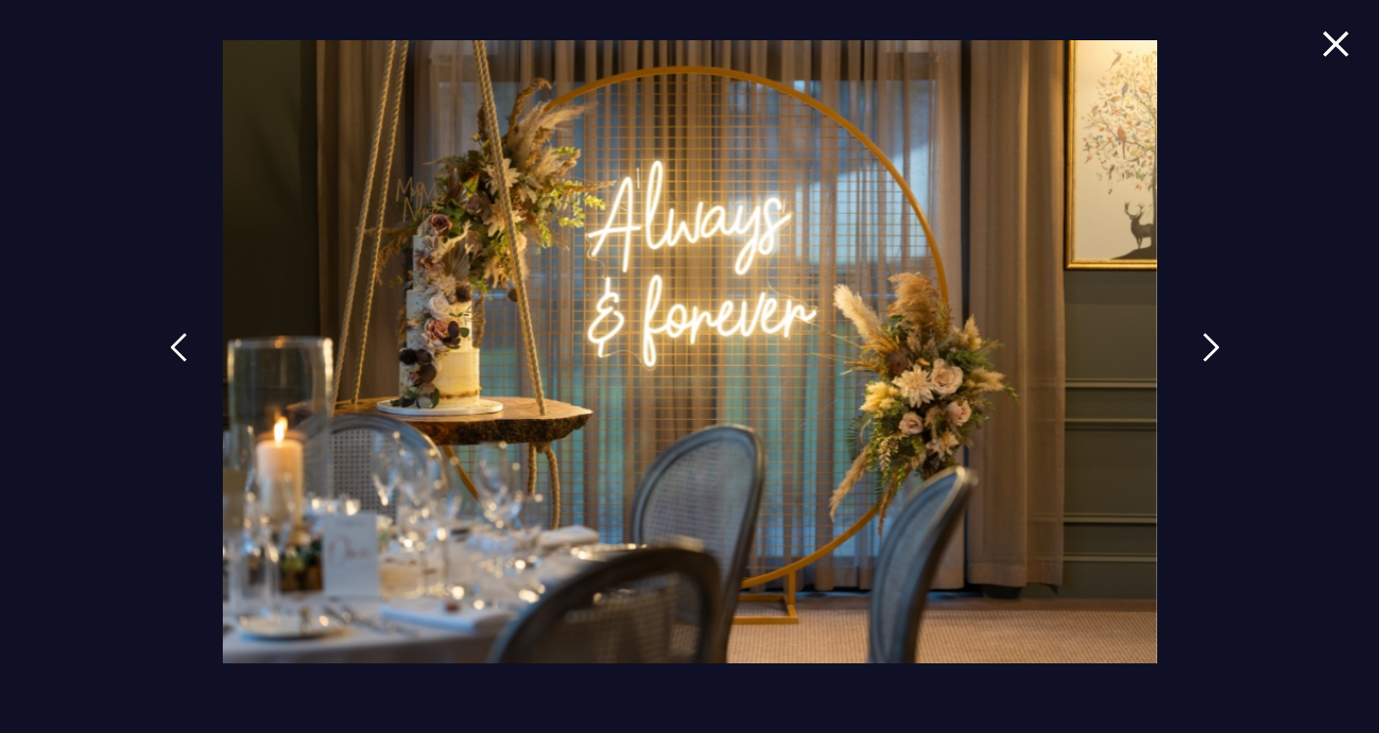
click at [1194, 350] on link at bounding box center [1211, 362] width 49 height 90
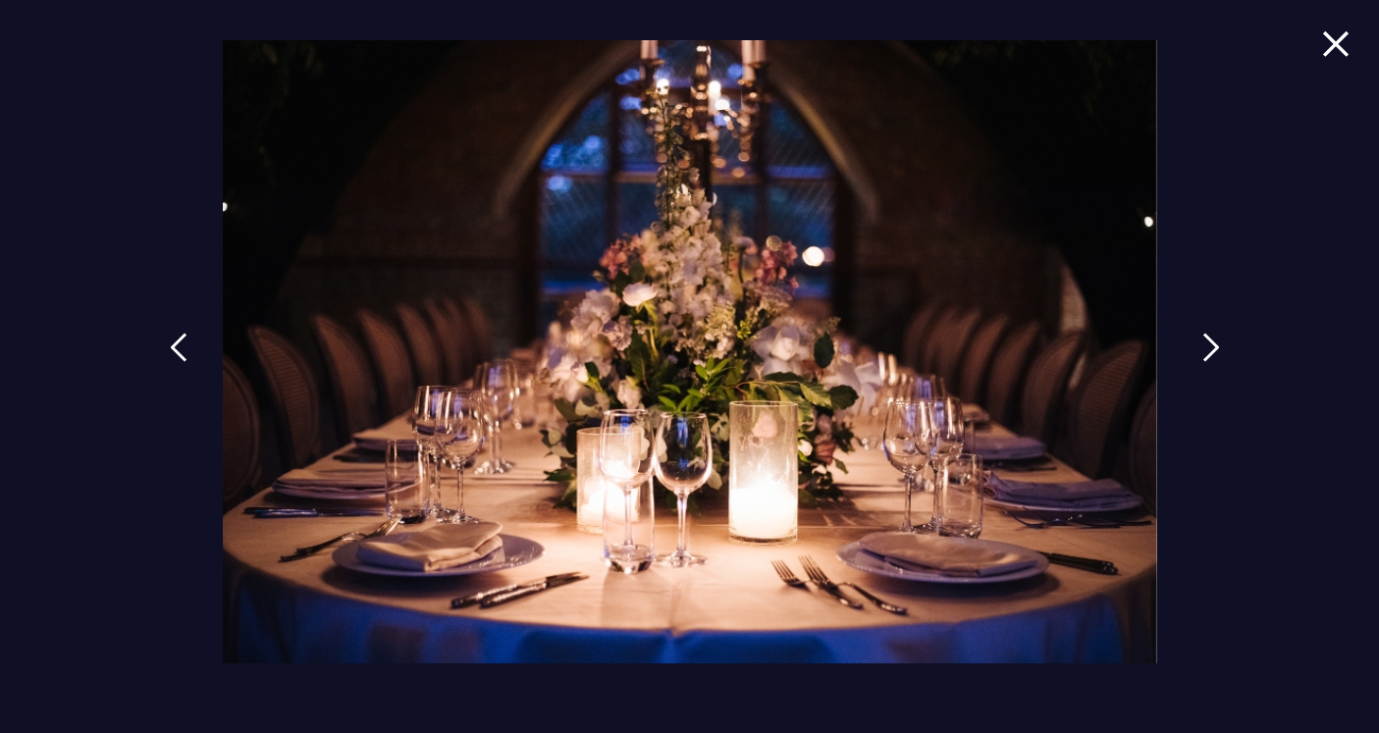
click at [1194, 350] on link at bounding box center [1211, 362] width 49 height 90
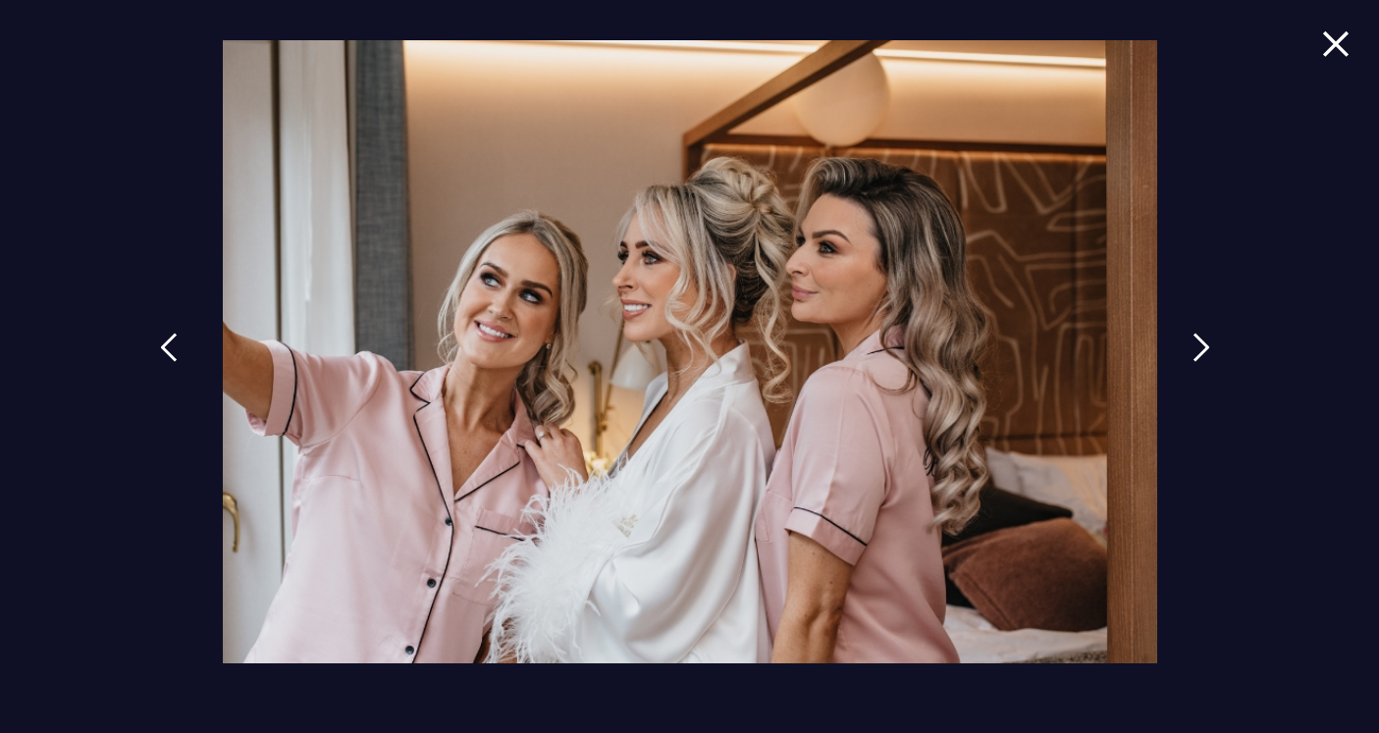
click at [173, 346] on img at bounding box center [169, 347] width 18 height 29
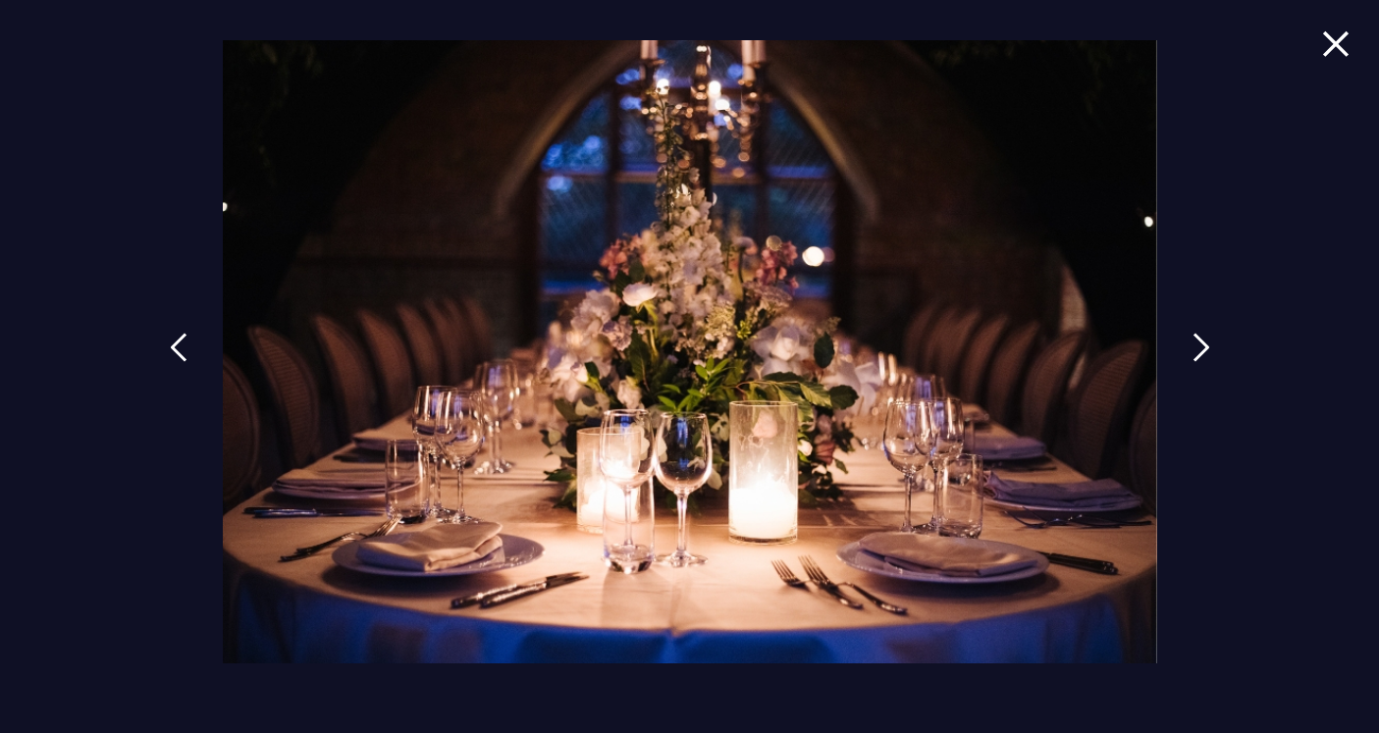
click at [1226, 352] on div at bounding box center [689, 366] width 1379 height 733
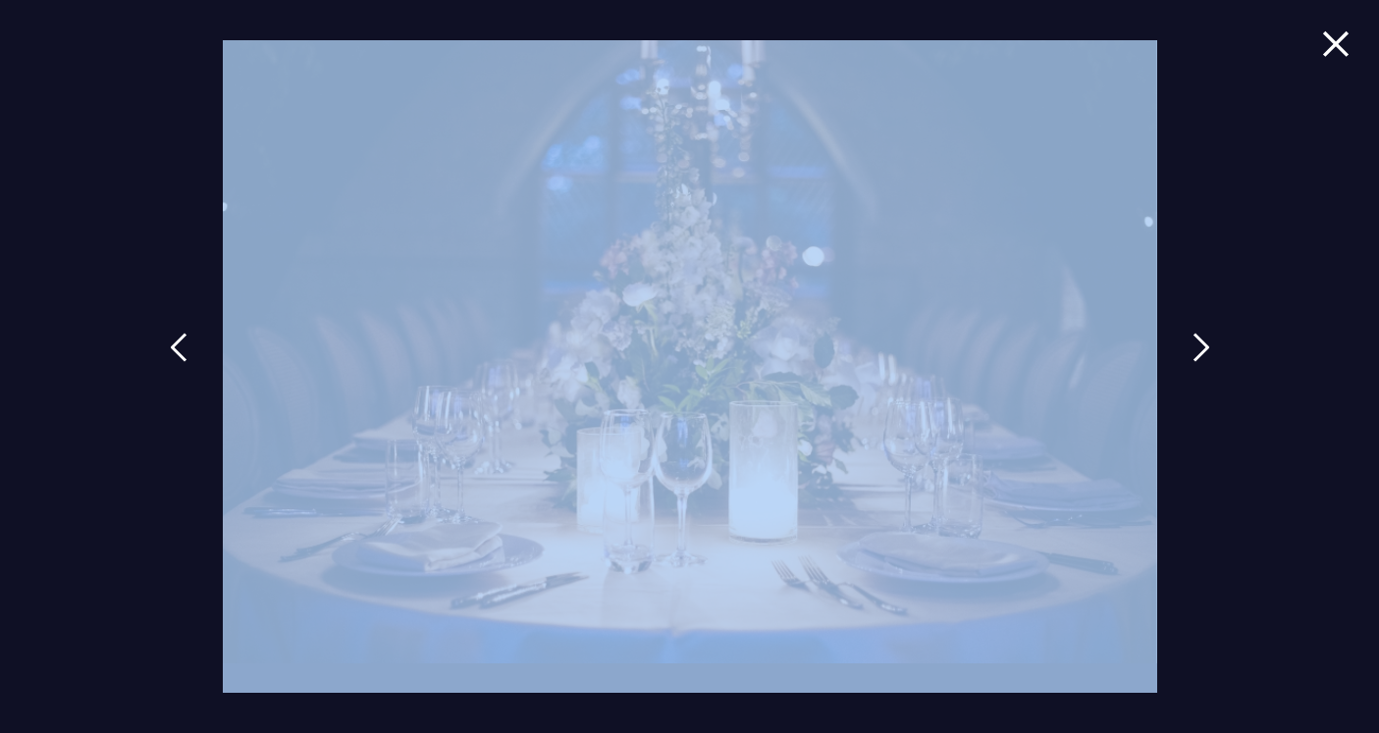
click at [1226, 352] on div at bounding box center [689, 366] width 1379 height 733
click at [1202, 349] on img at bounding box center [1211, 347] width 18 height 29
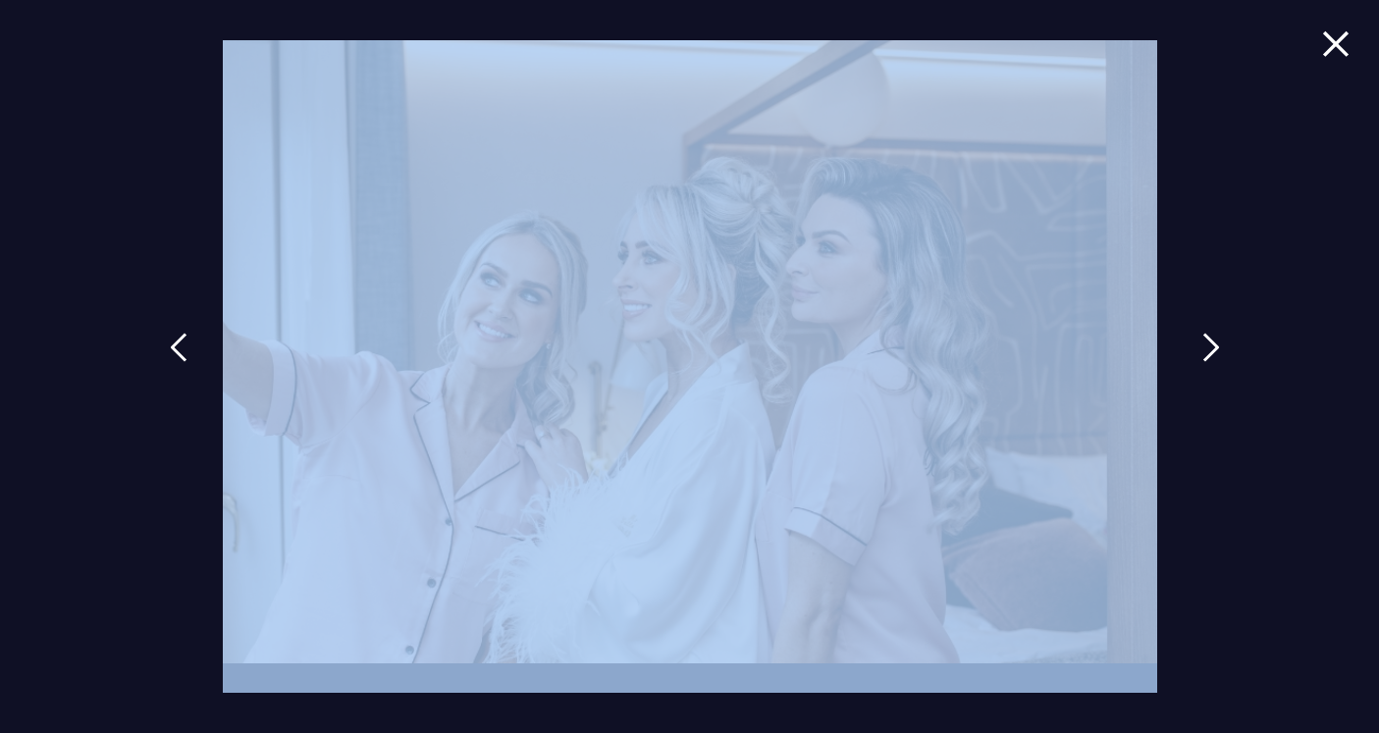
click at [1202, 349] on img at bounding box center [1211, 347] width 18 height 29
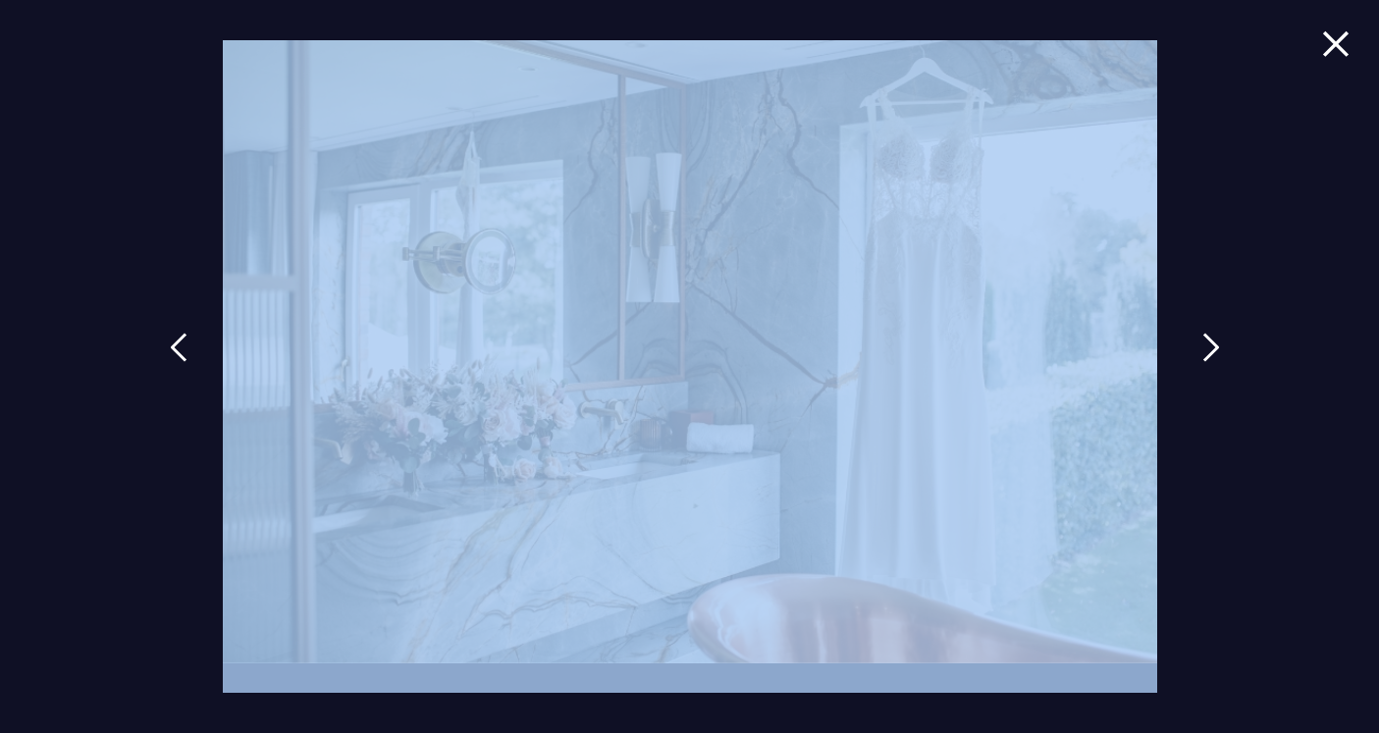
click at [1202, 349] on img at bounding box center [1211, 347] width 18 height 29
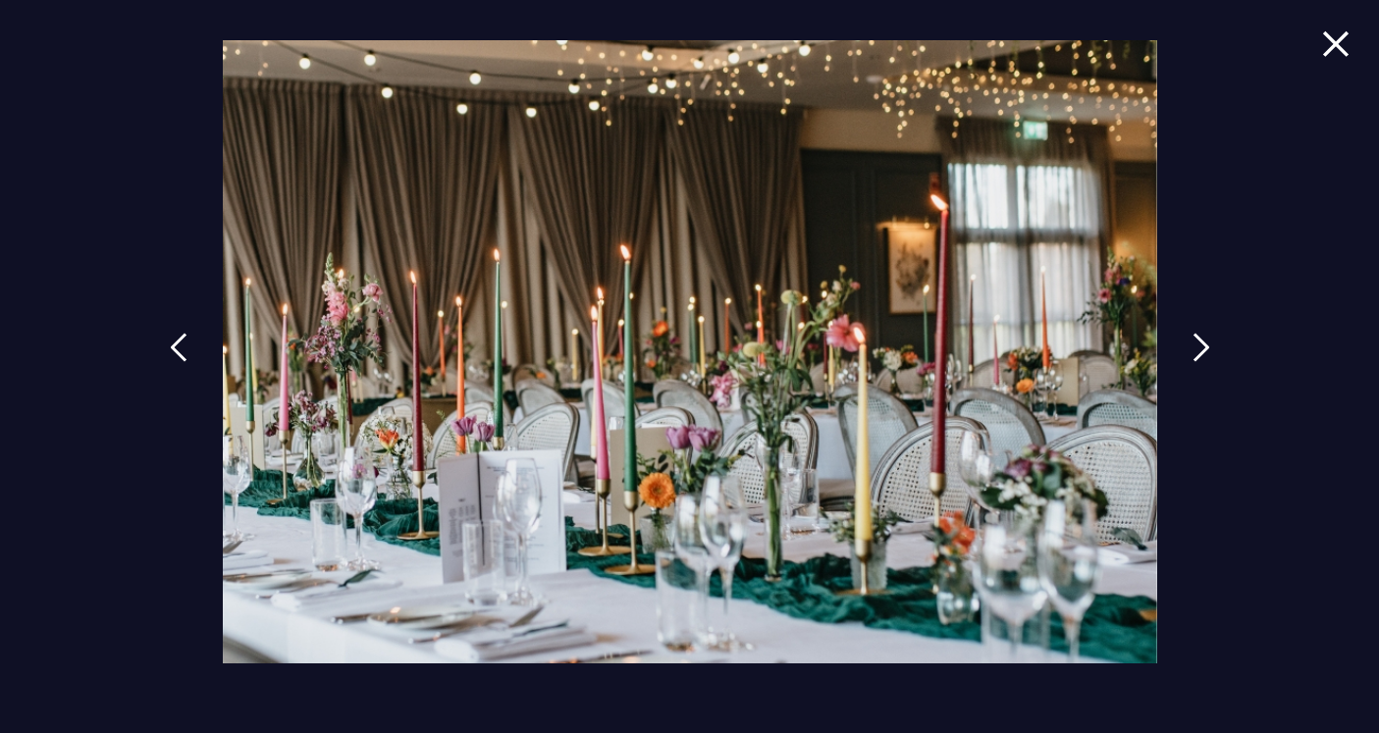
click at [1258, 381] on div at bounding box center [689, 366] width 1379 height 733
click at [1201, 330] on link at bounding box center [1211, 362] width 49 height 90
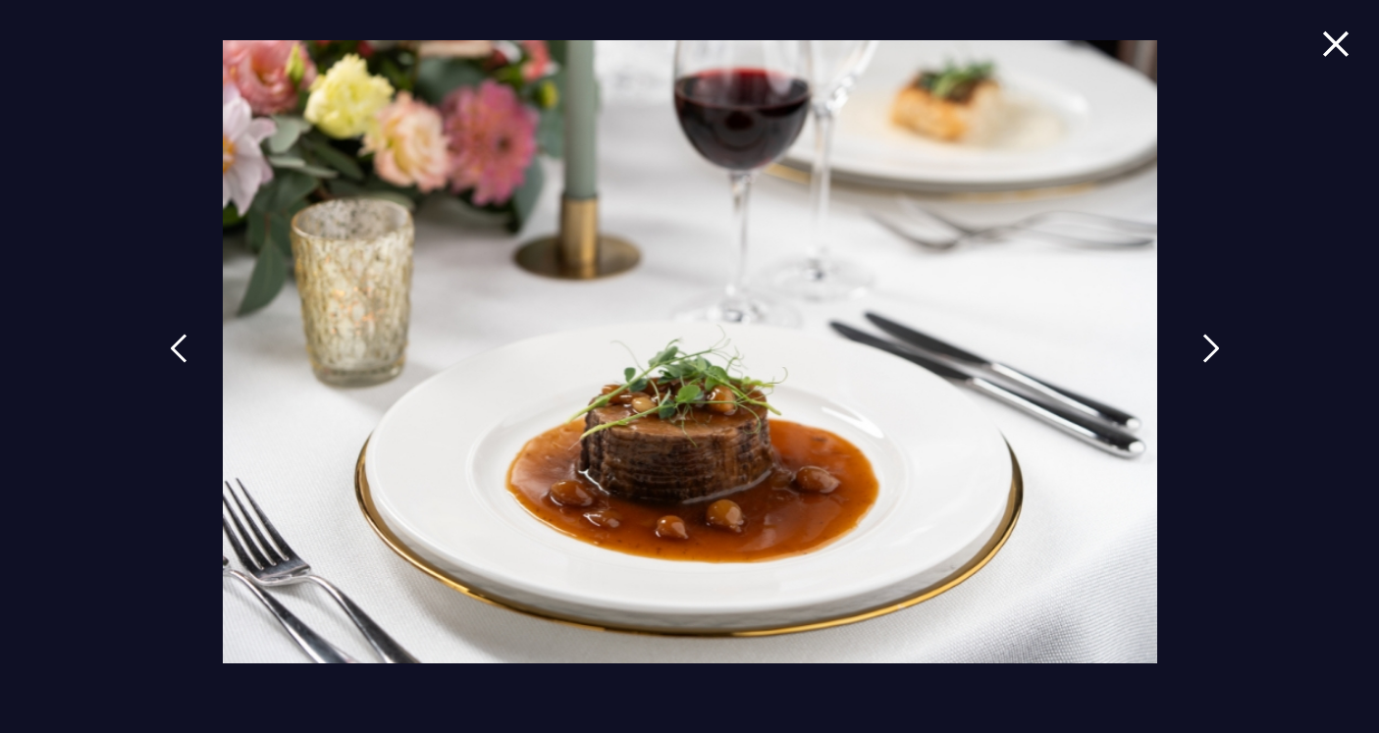
click at [1201, 330] on link at bounding box center [1211, 363] width 49 height 90
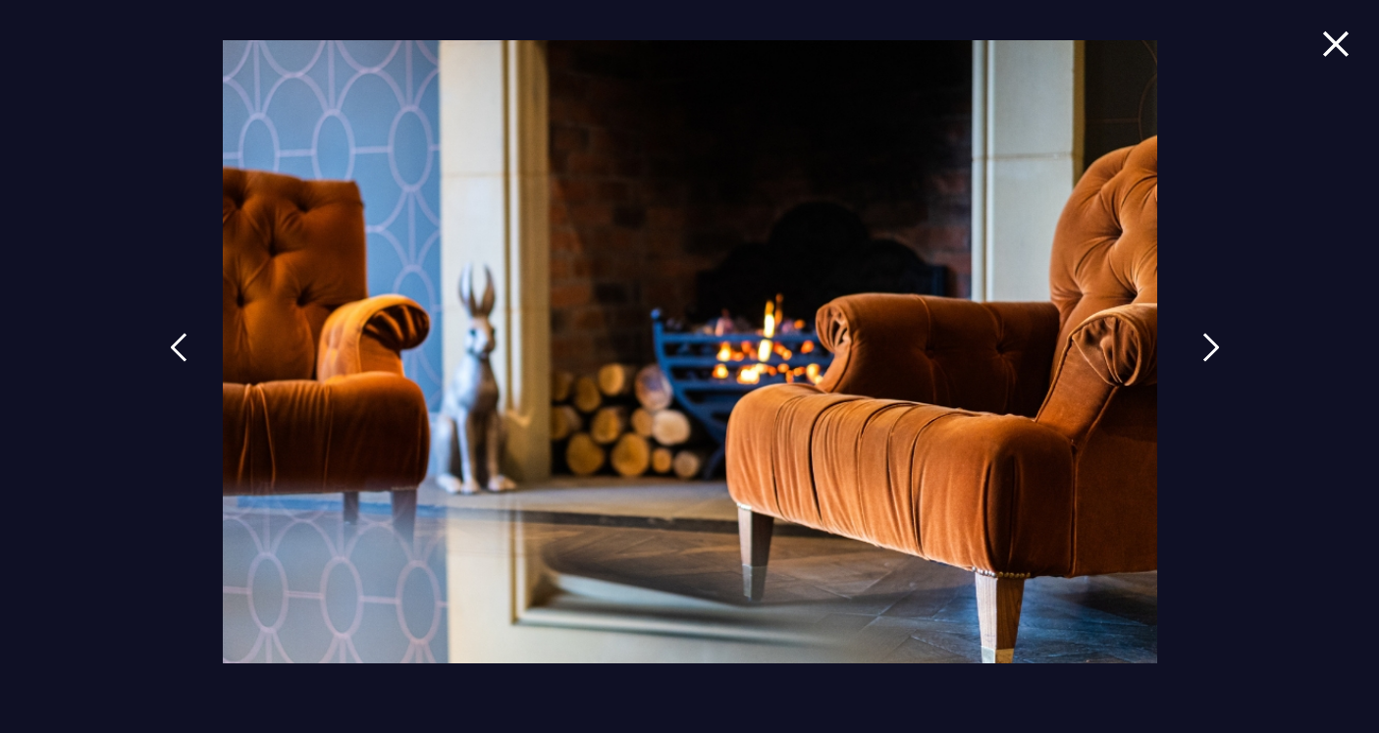
click at [1201, 330] on link at bounding box center [1211, 362] width 49 height 90
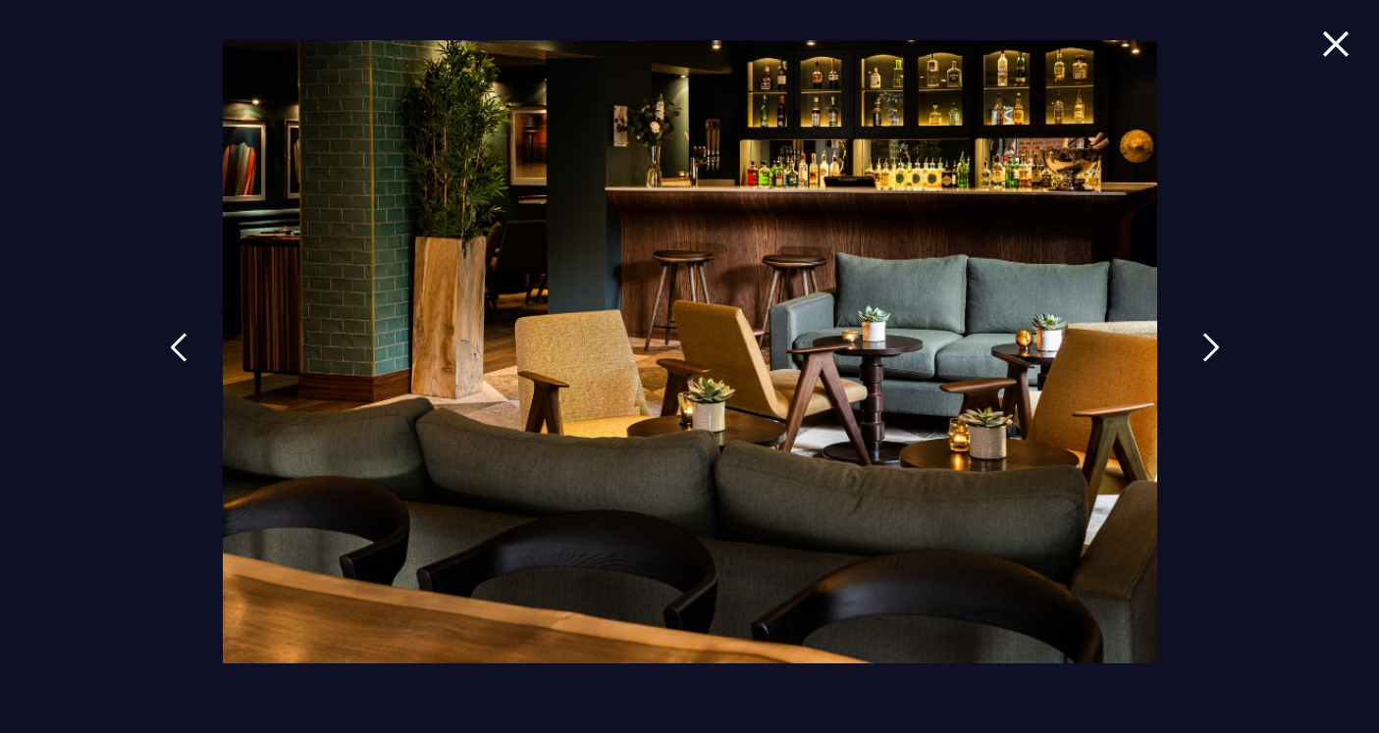
click at [1201, 330] on link at bounding box center [1211, 362] width 49 height 90
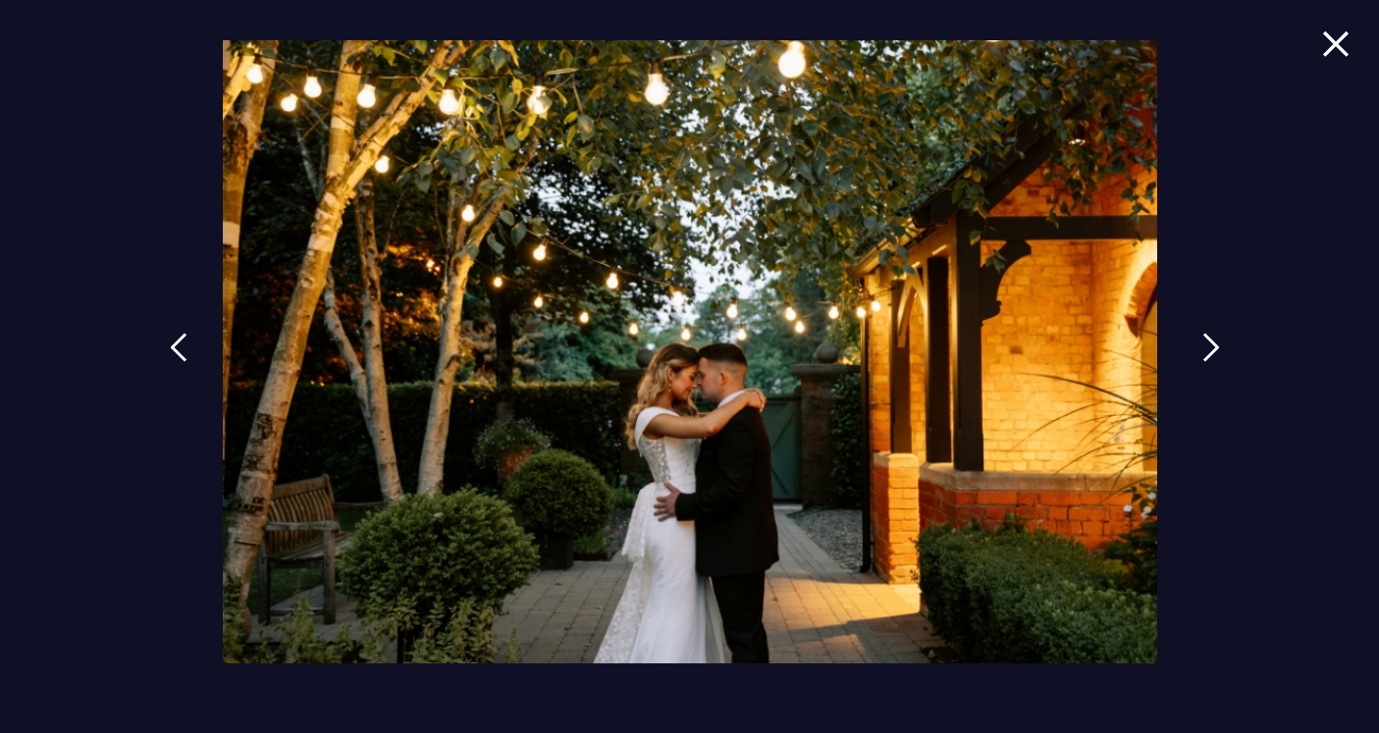
click at [1201, 330] on link at bounding box center [1211, 362] width 49 height 90
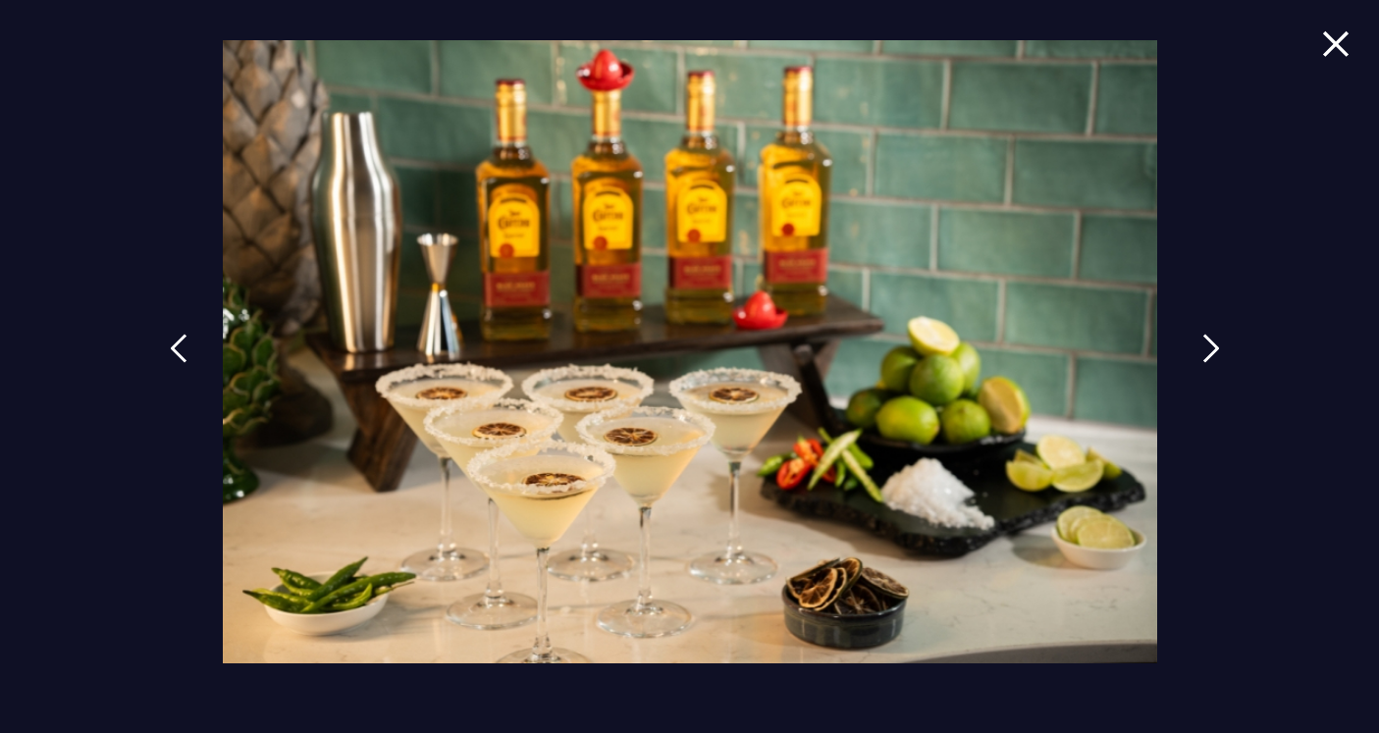
click at [1201, 330] on link at bounding box center [1211, 363] width 49 height 90
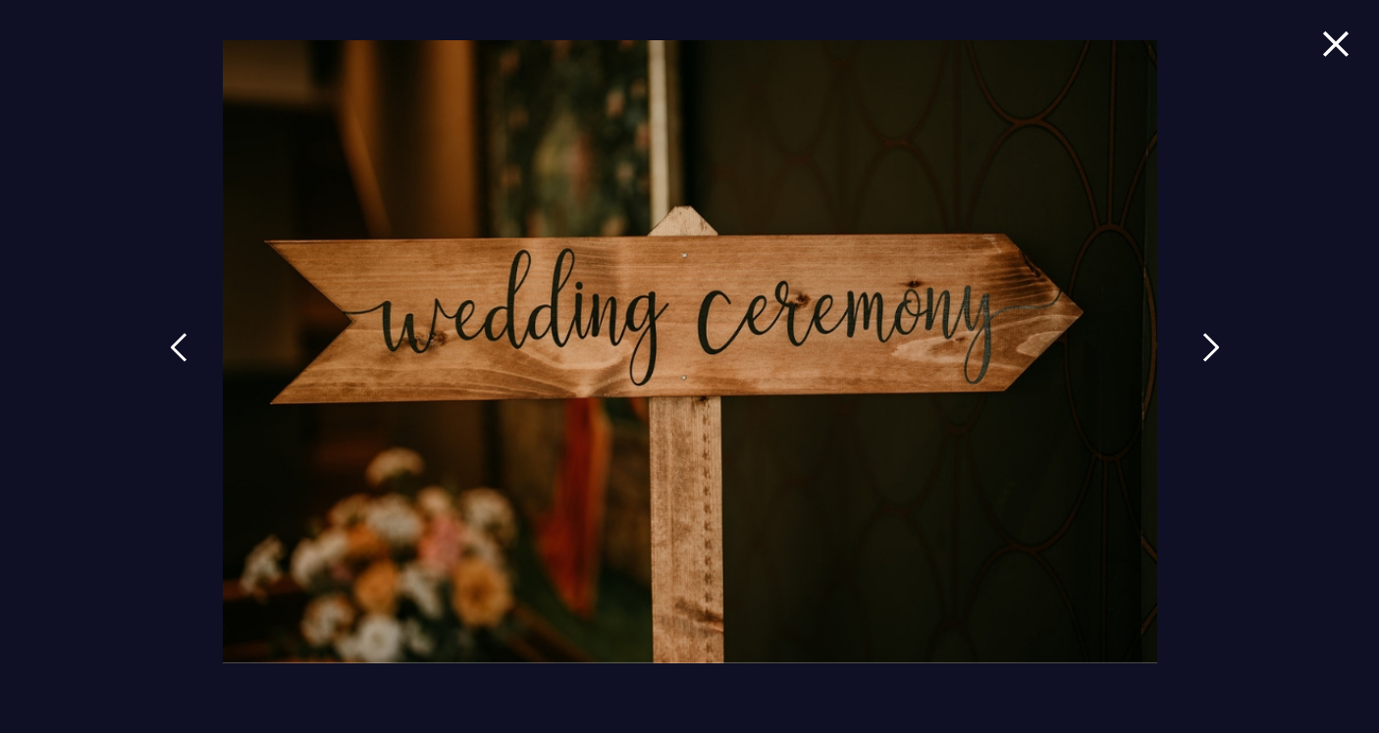
click at [1201, 330] on link at bounding box center [1211, 362] width 49 height 90
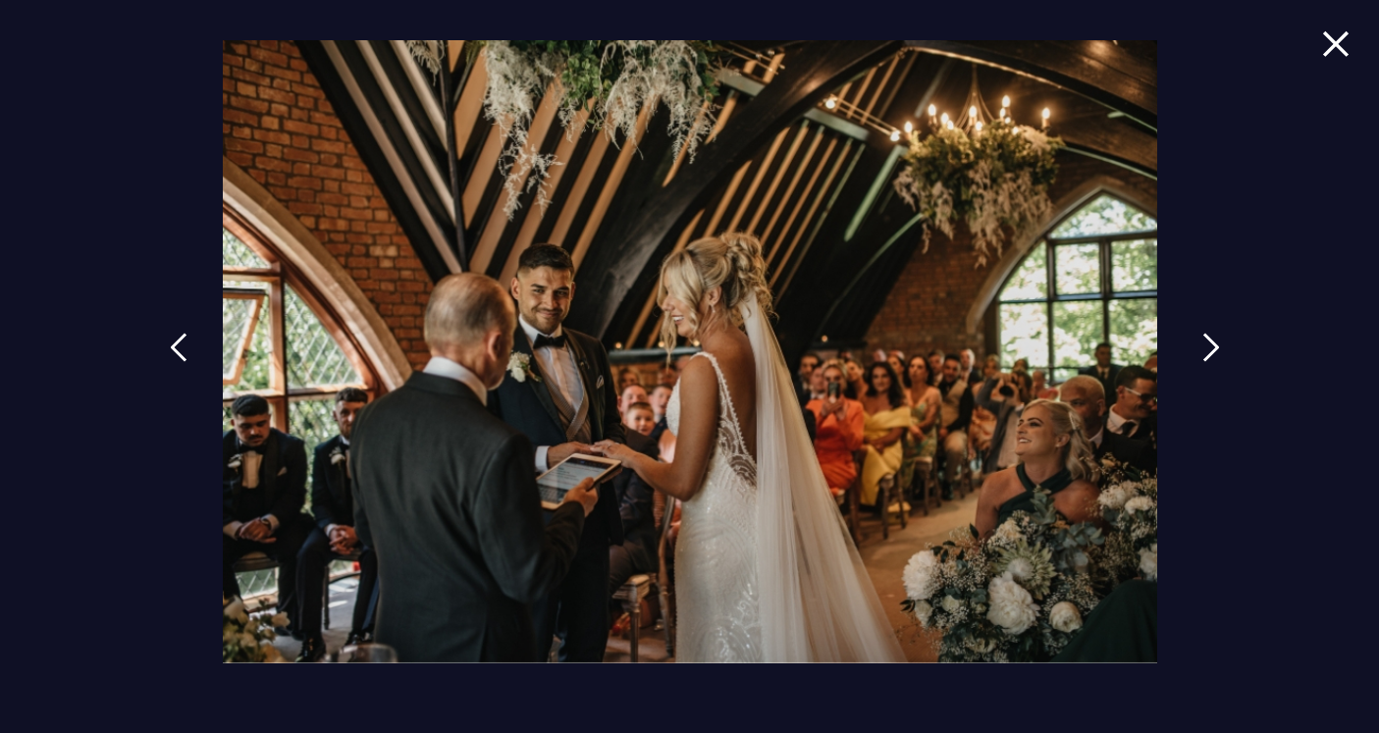
click at [1212, 343] on img at bounding box center [1211, 347] width 18 height 29
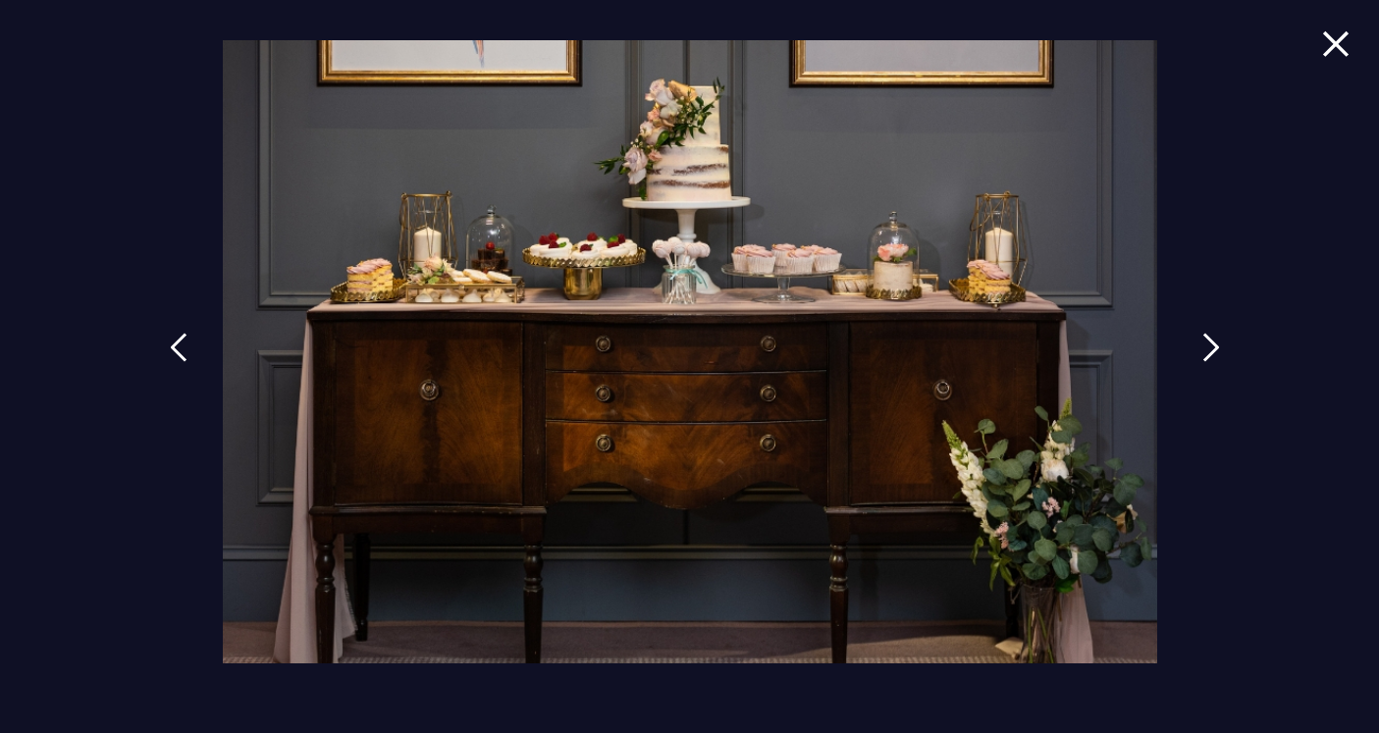
click at [1212, 343] on img at bounding box center [1211, 347] width 18 height 29
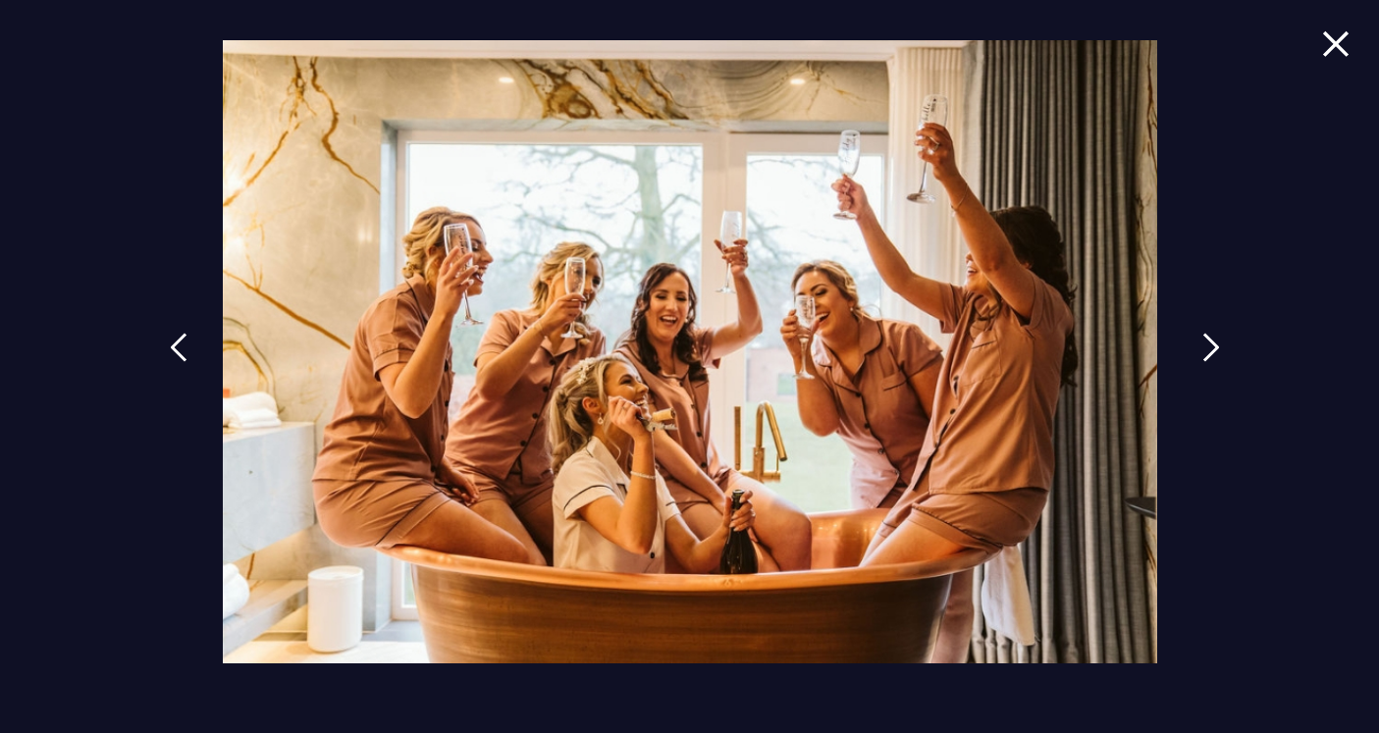
click at [1212, 344] on img at bounding box center [1211, 347] width 18 height 29
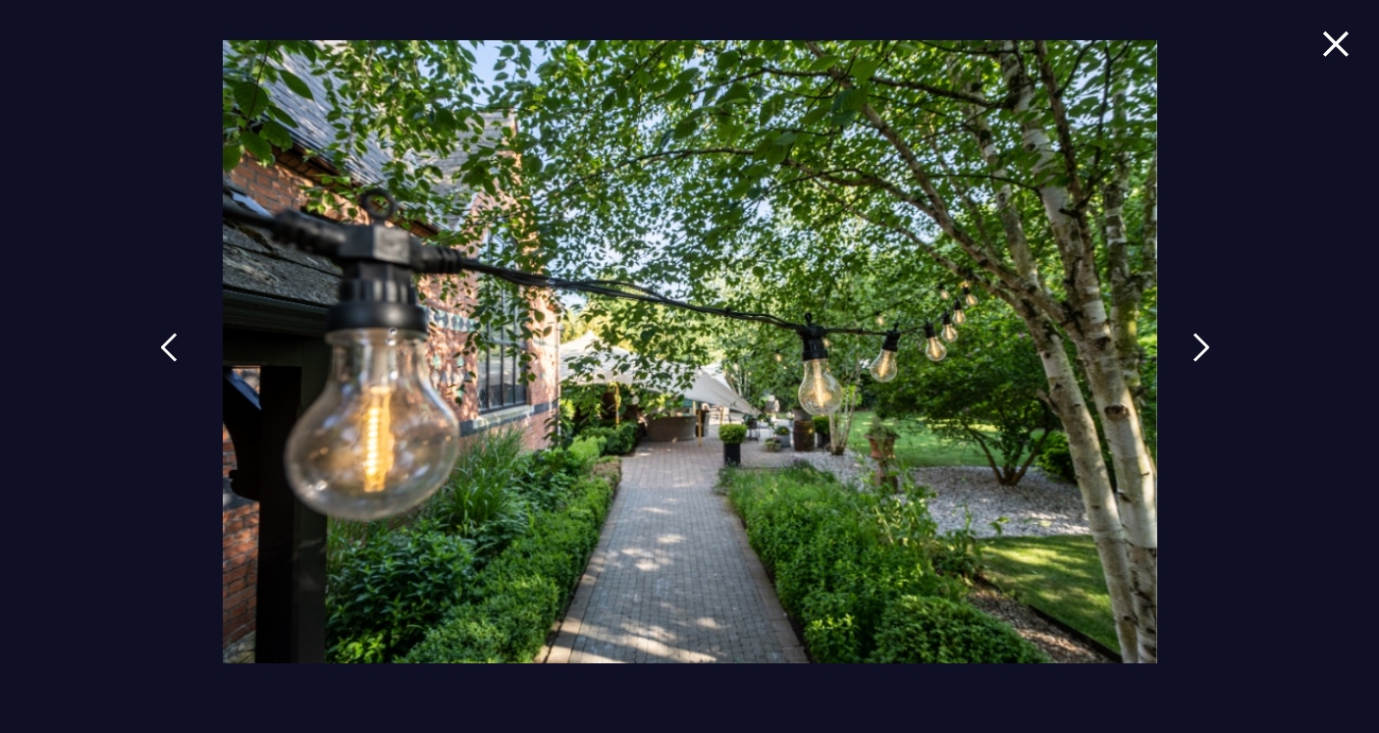
click at [151, 350] on link at bounding box center [168, 362] width 49 height 90
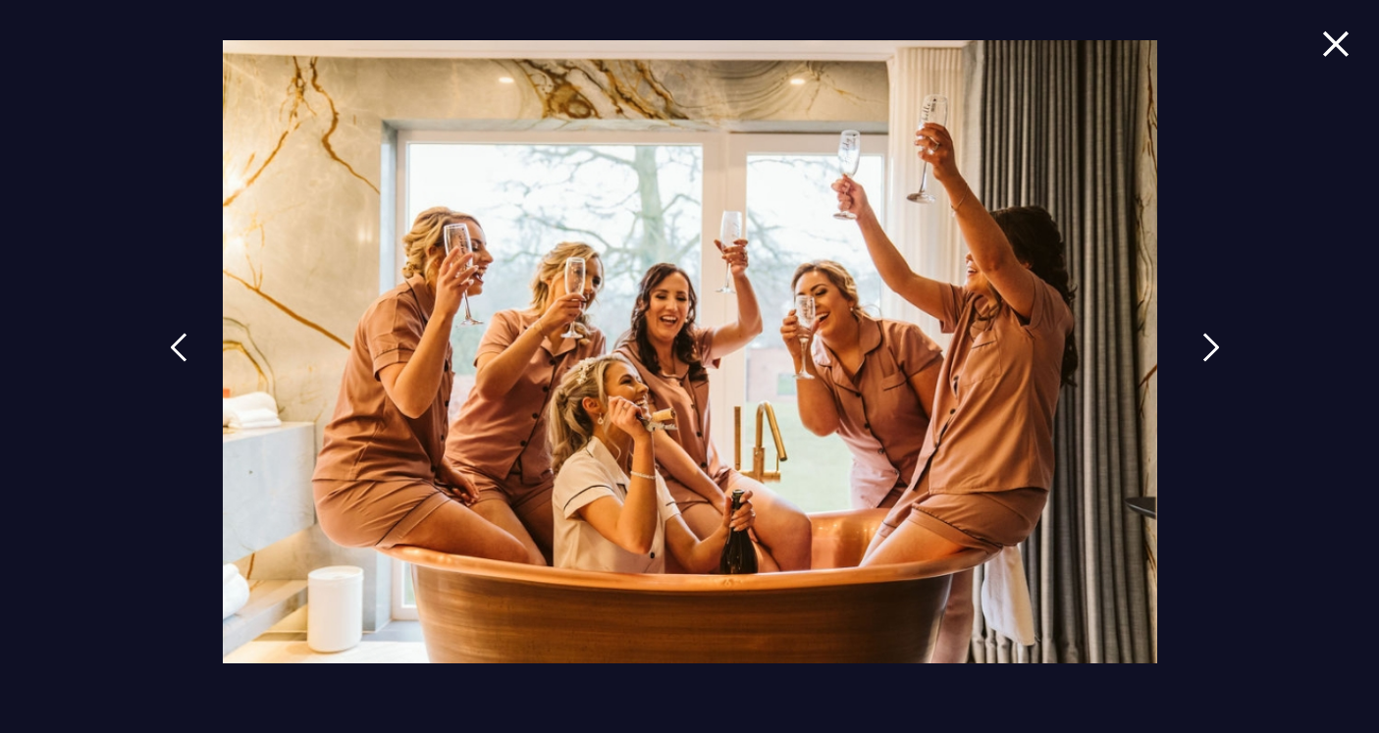
click at [1199, 355] on link at bounding box center [1211, 362] width 49 height 90
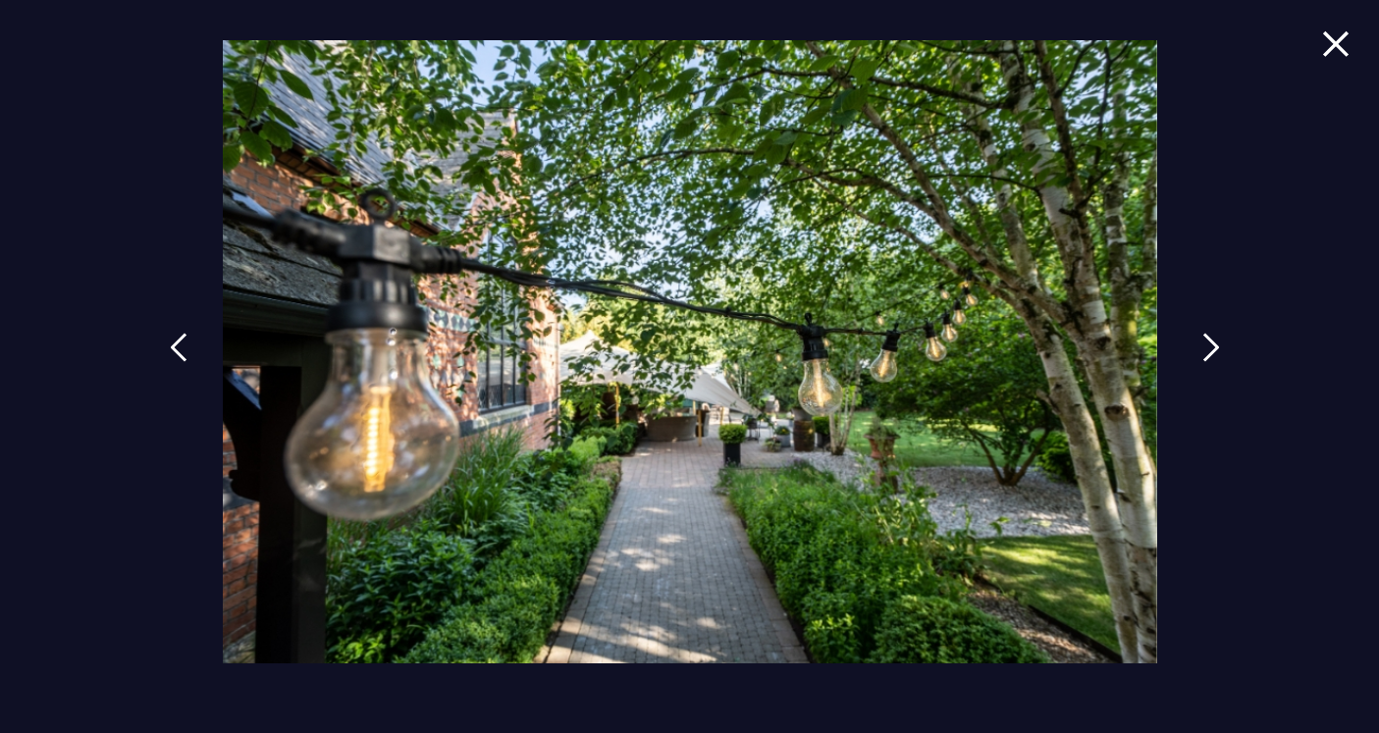
click at [1199, 355] on link at bounding box center [1211, 362] width 49 height 90
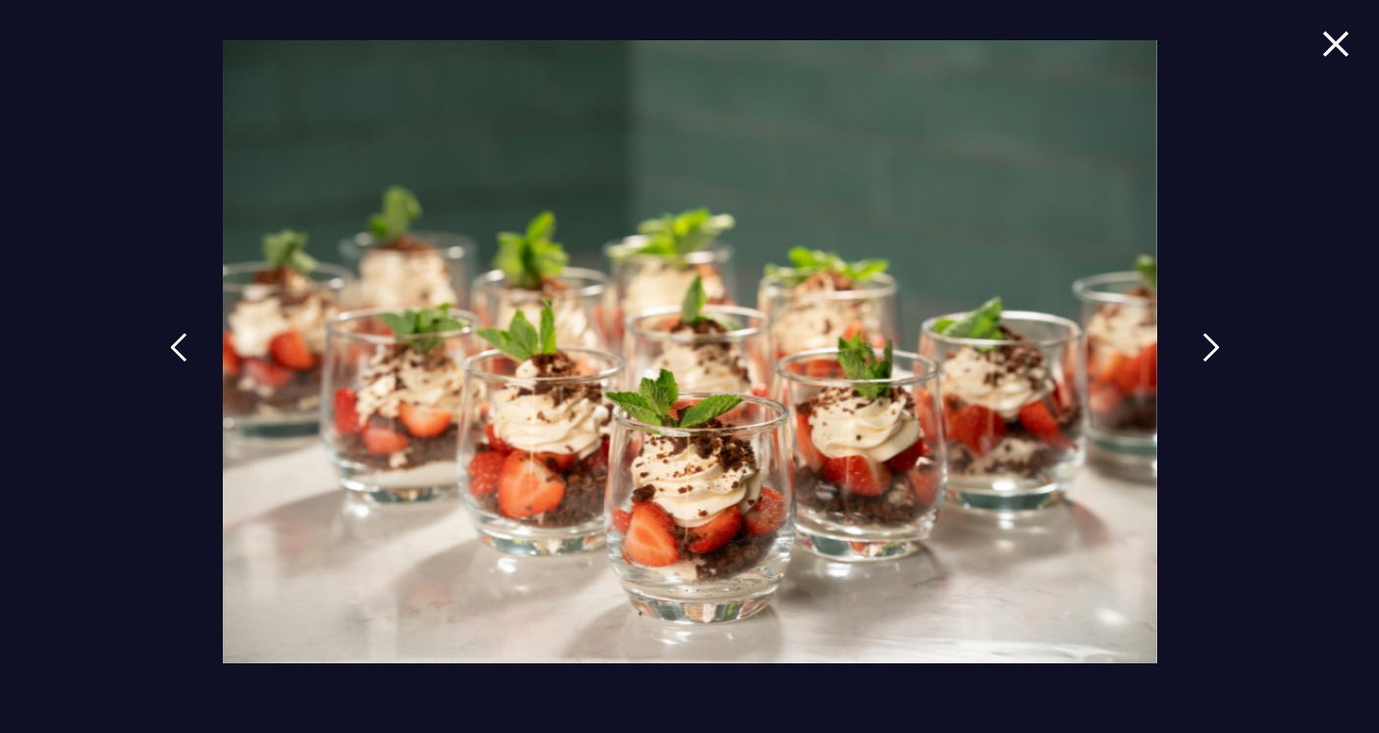
click at [1199, 355] on link at bounding box center [1211, 362] width 49 height 90
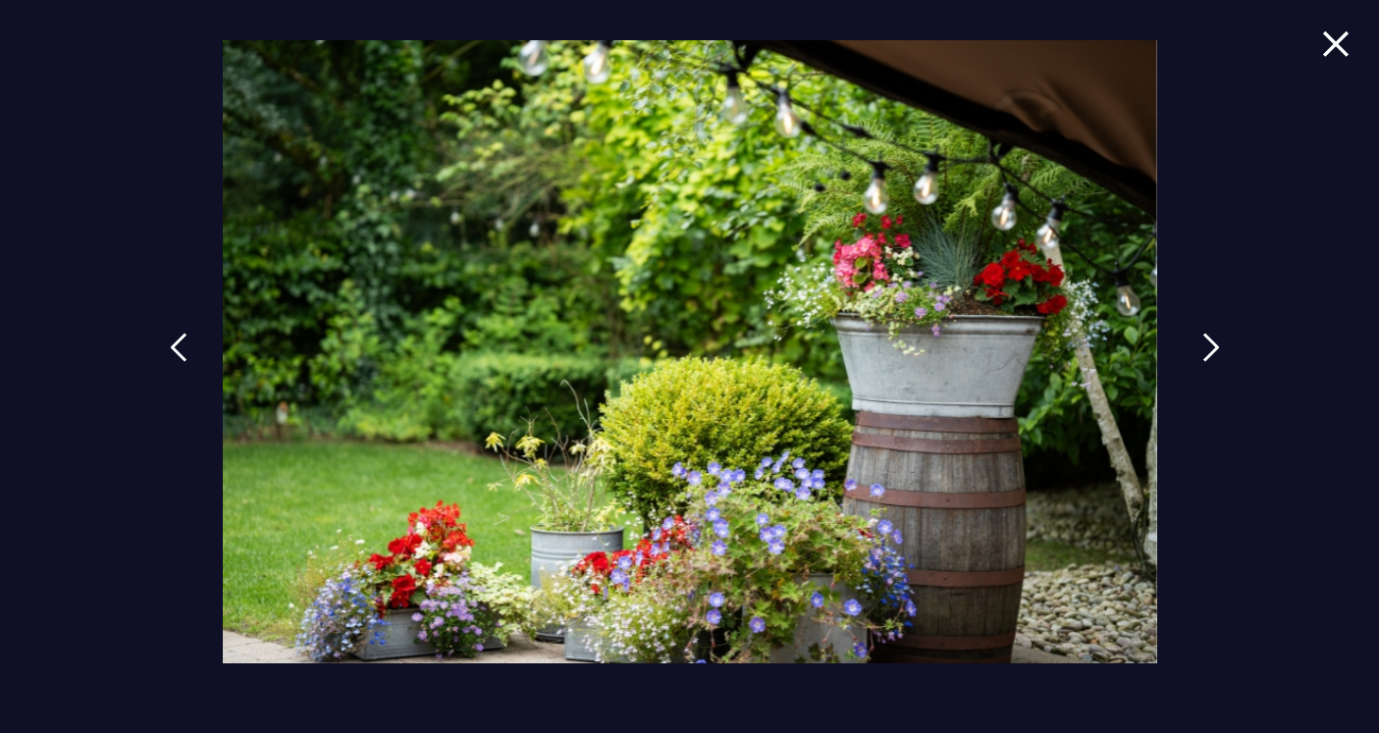
click at [1199, 355] on link at bounding box center [1211, 362] width 49 height 90
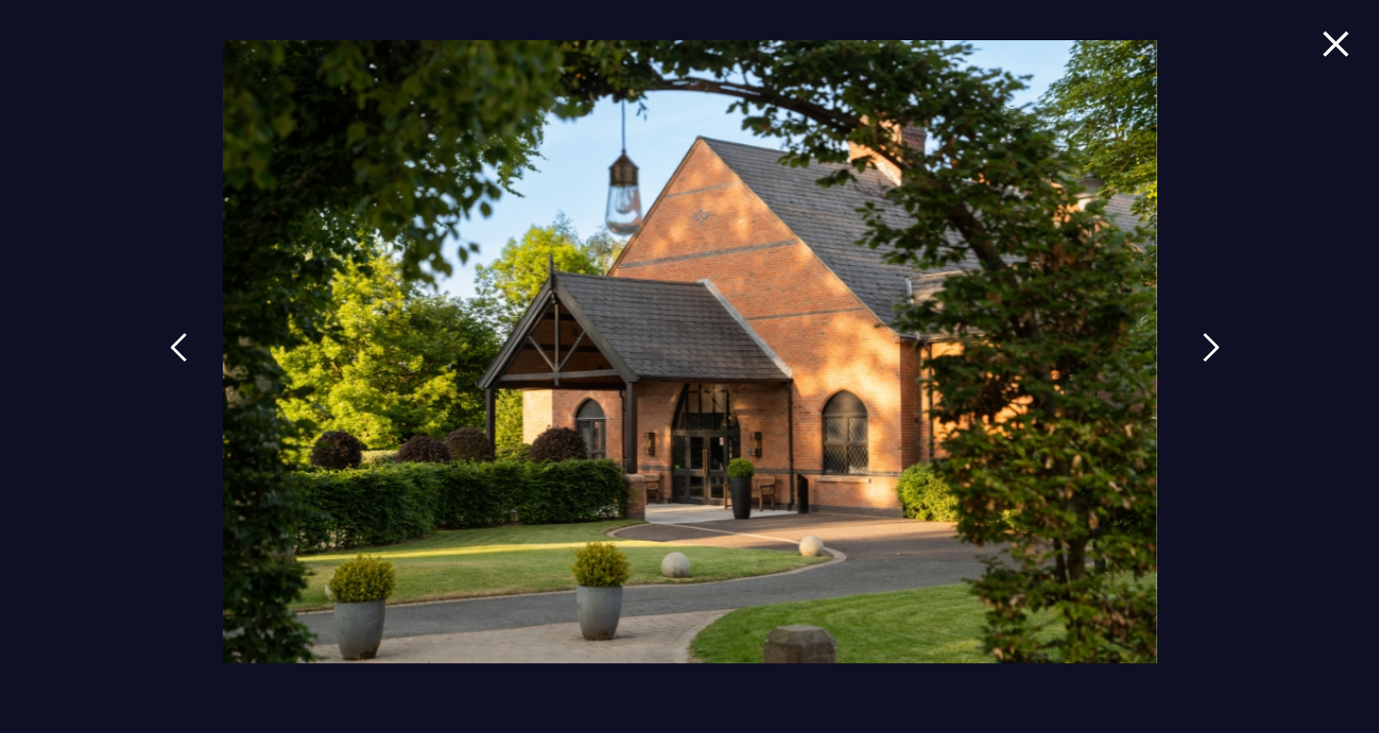
click at [1199, 355] on link at bounding box center [1211, 362] width 49 height 90
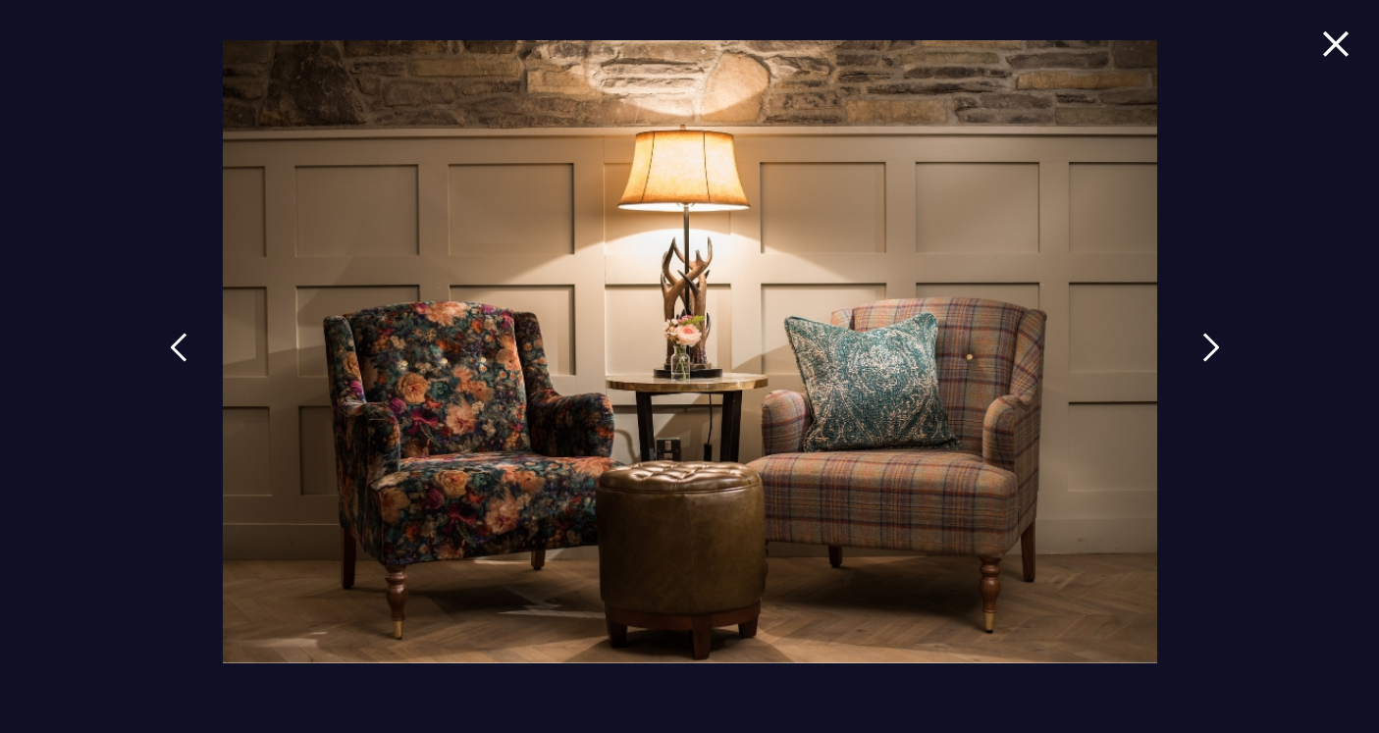
click at [1199, 355] on link at bounding box center [1211, 362] width 49 height 90
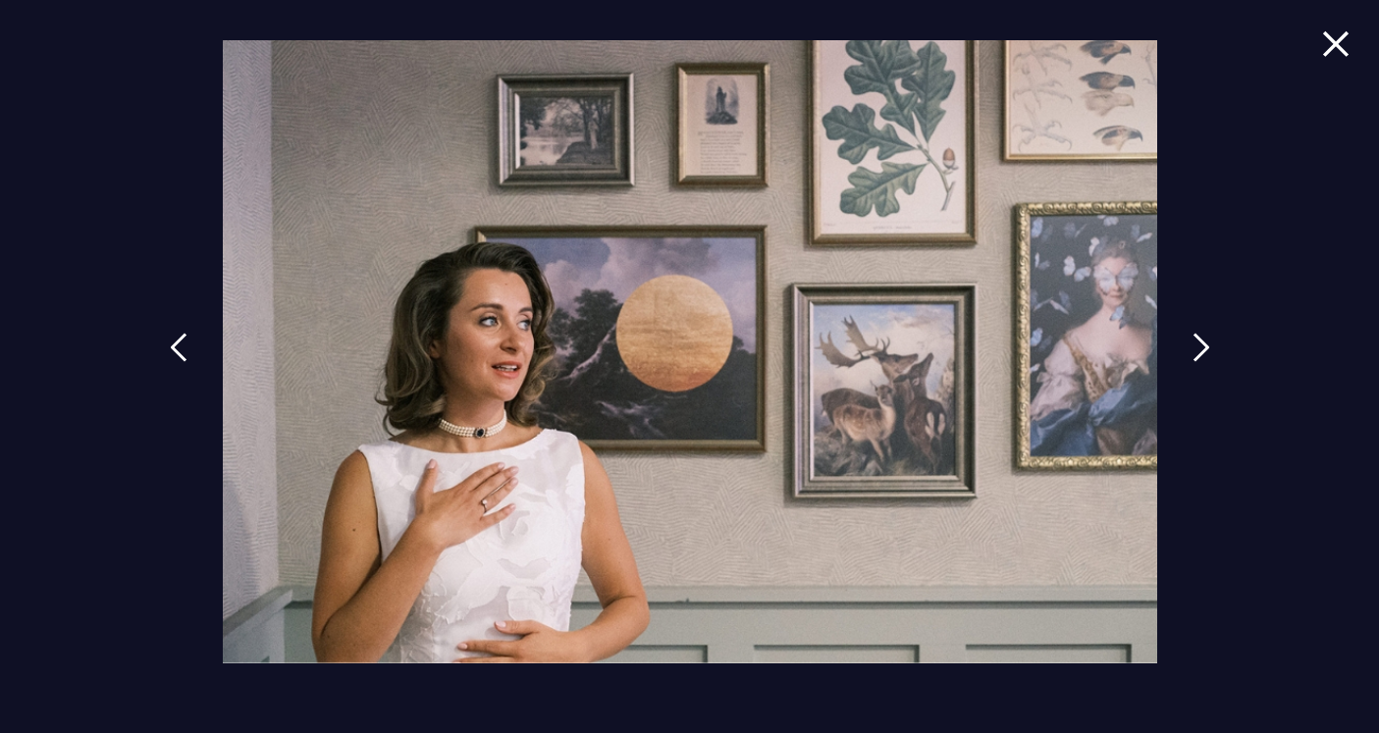
click at [1338, 42] on img at bounding box center [1335, 43] width 27 height 27
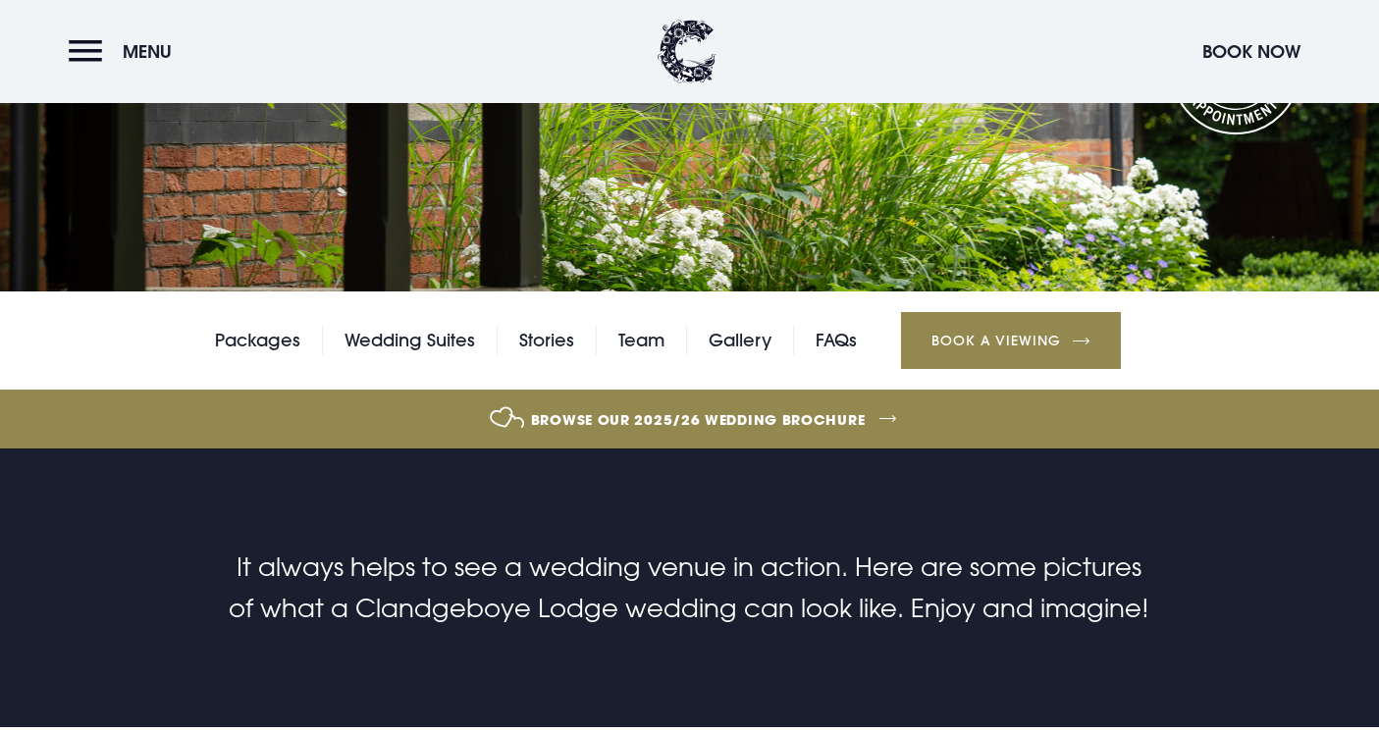
scroll to position [291, 0]
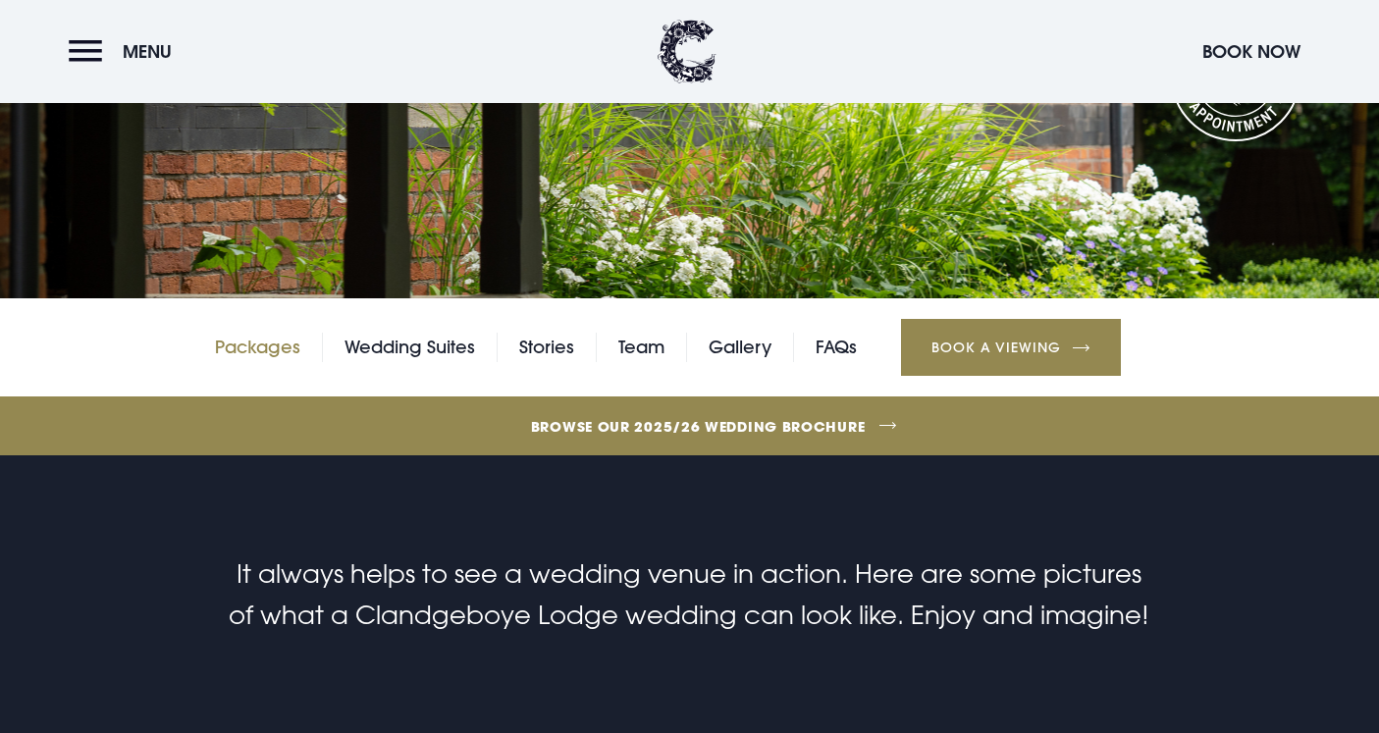
click at [280, 350] on link "Packages" at bounding box center [257, 347] width 85 height 29
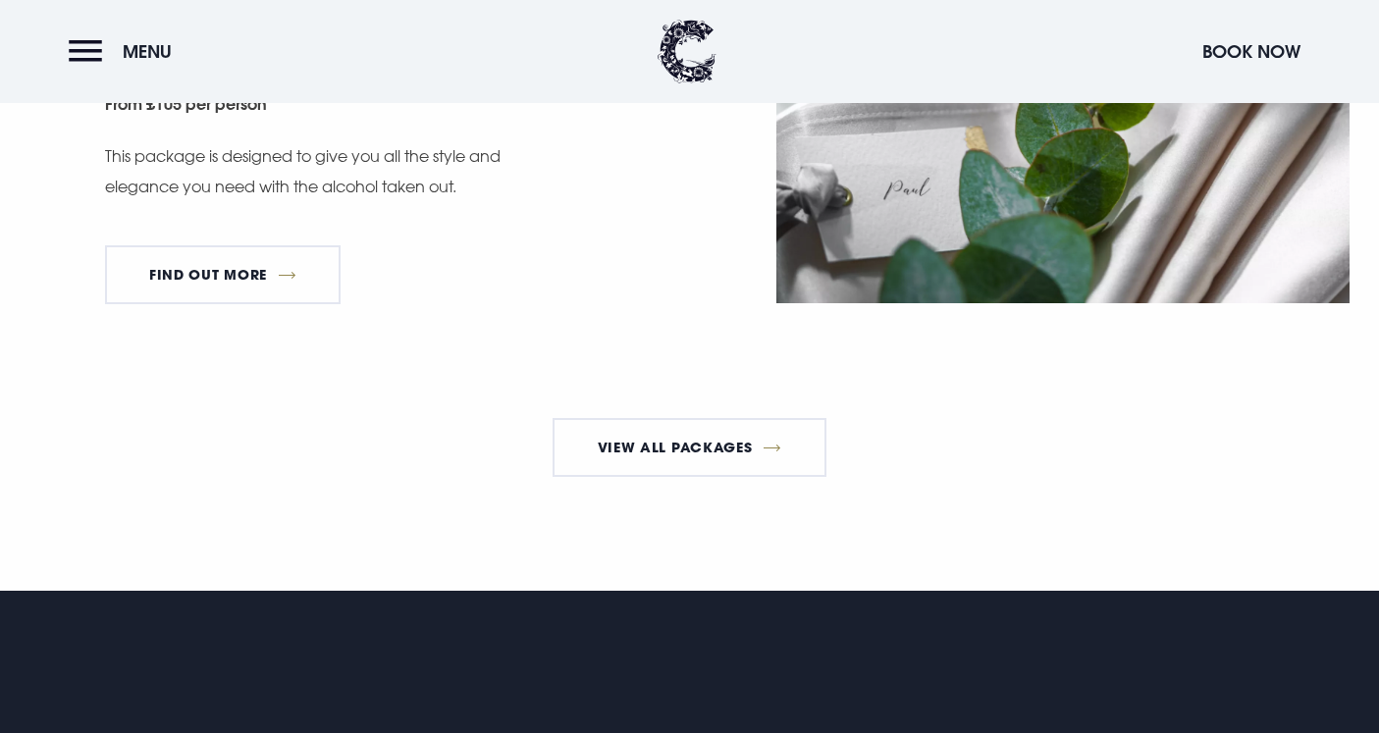
scroll to position [3566, 0]
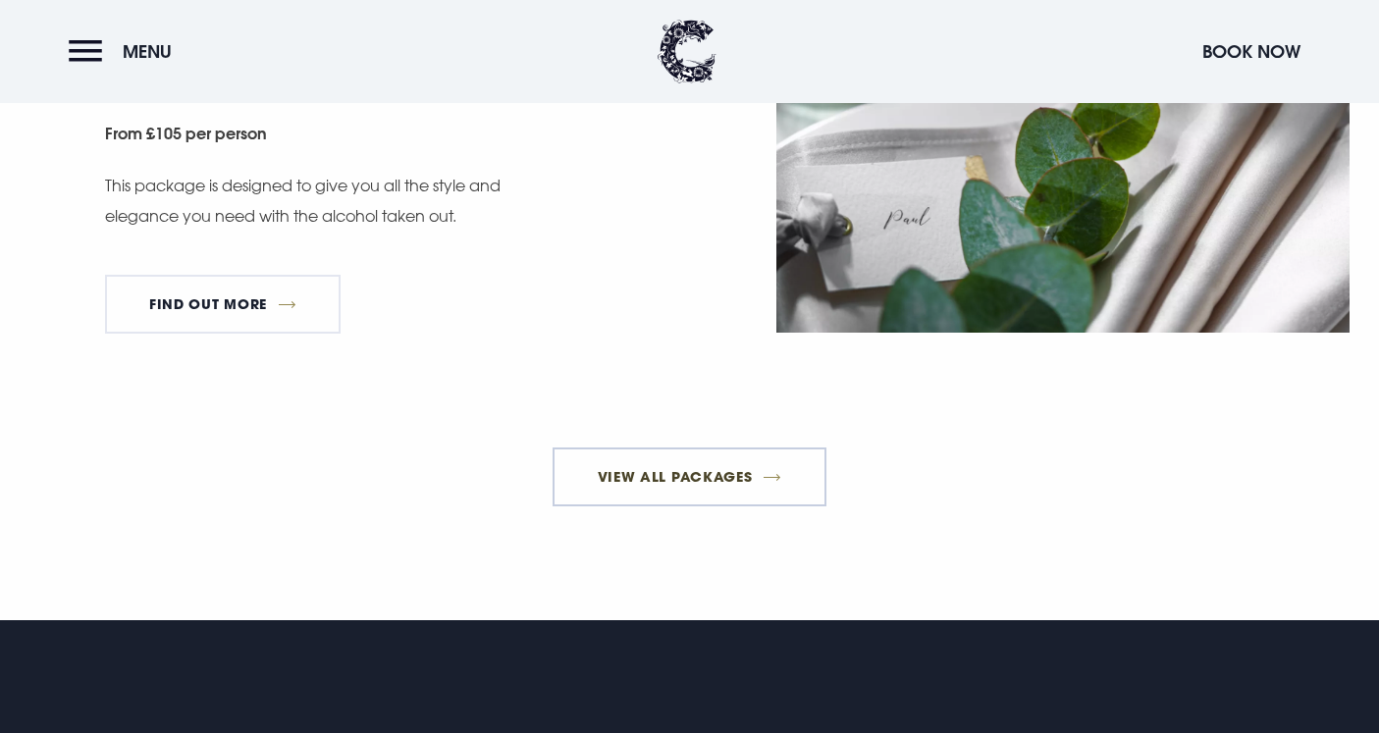
click at [700, 487] on link "View All Packages" at bounding box center [690, 477] width 274 height 59
